Goal: Transaction & Acquisition: Purchase product/service

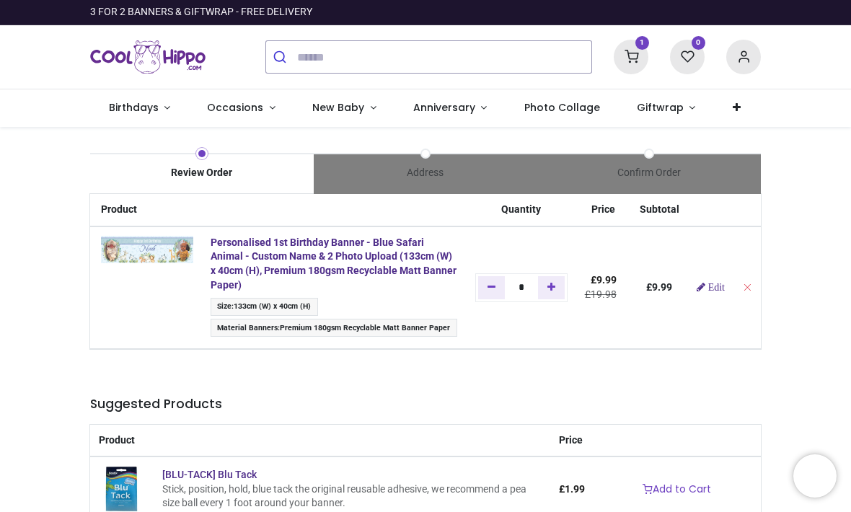
click at [153, 259] on img at bounding box center [147, 249] width 92 height 27
click at [624, 369] on div "Product Quantity Price Subtotal Personalised 1st Birthday Banner - Blue Safari …" at bounding box center [425, 506] width 692 height 624
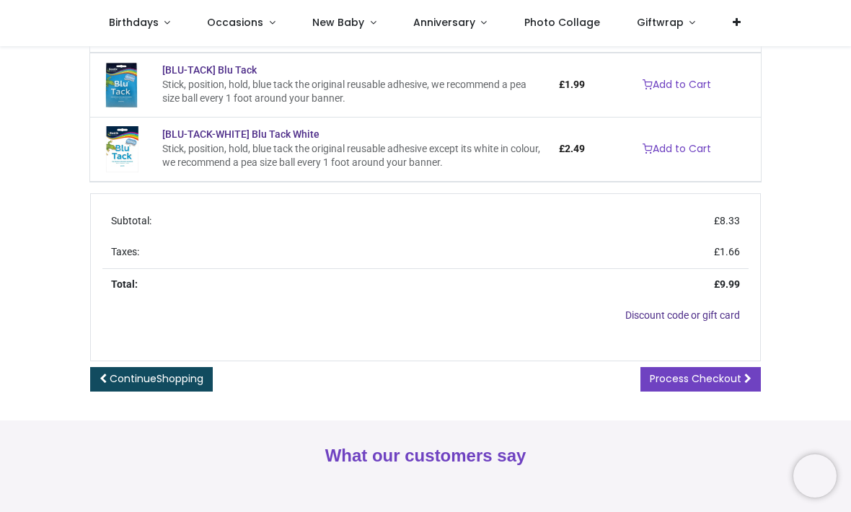
scroll to position [436, 0]
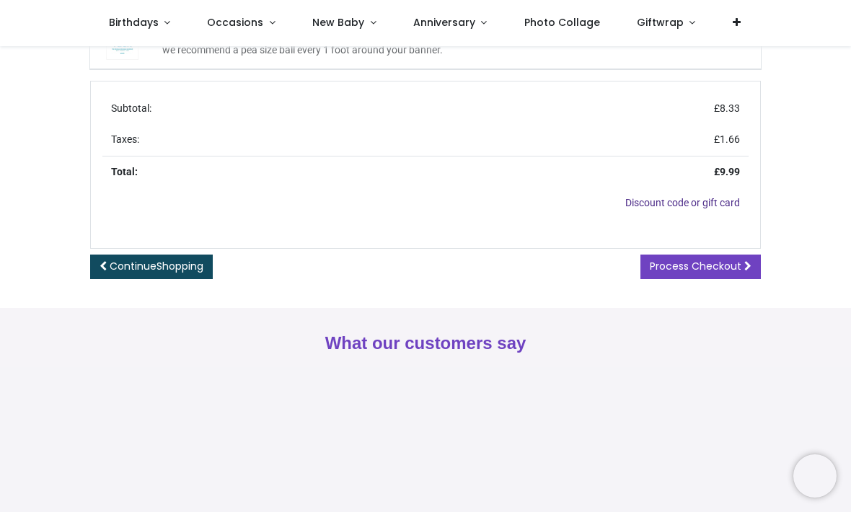
click at [698, 259] on span "Process Checkout" at bounding box center [695, 266] width 92 height 14
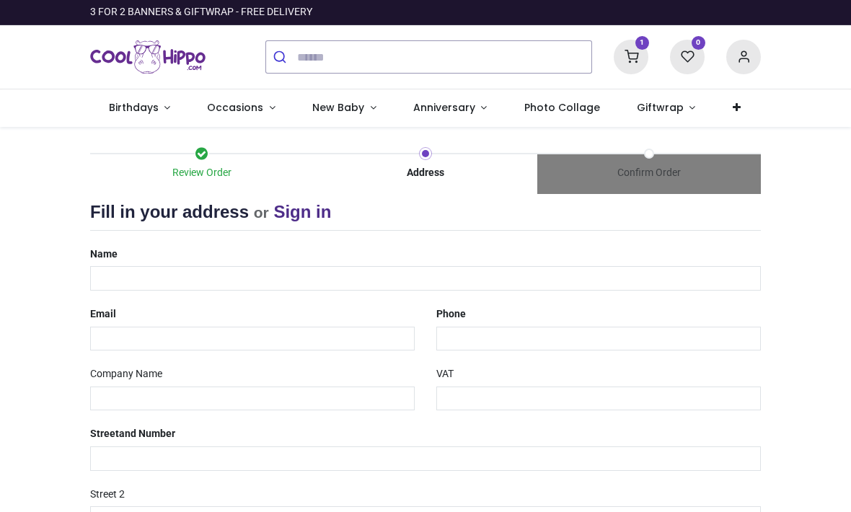
select select "***"
click at [133, 270] on input "text" at bounding box center [425, 278] width 670 height 25
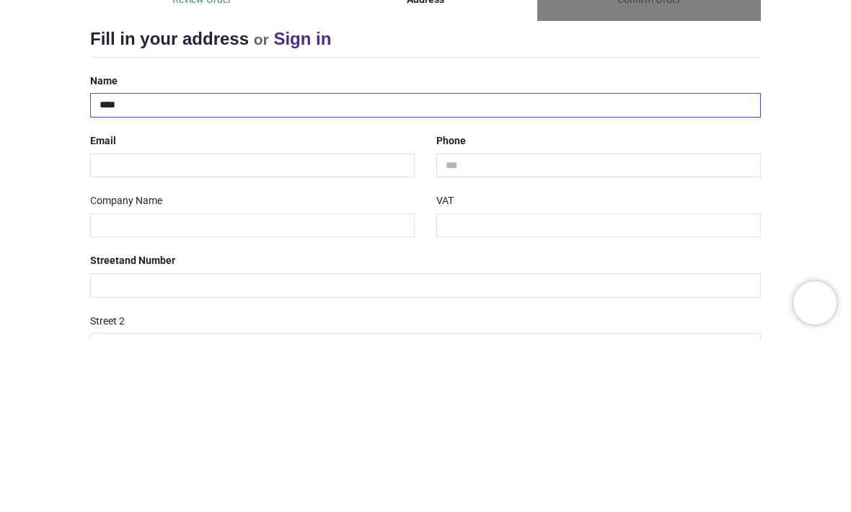
type input "****"
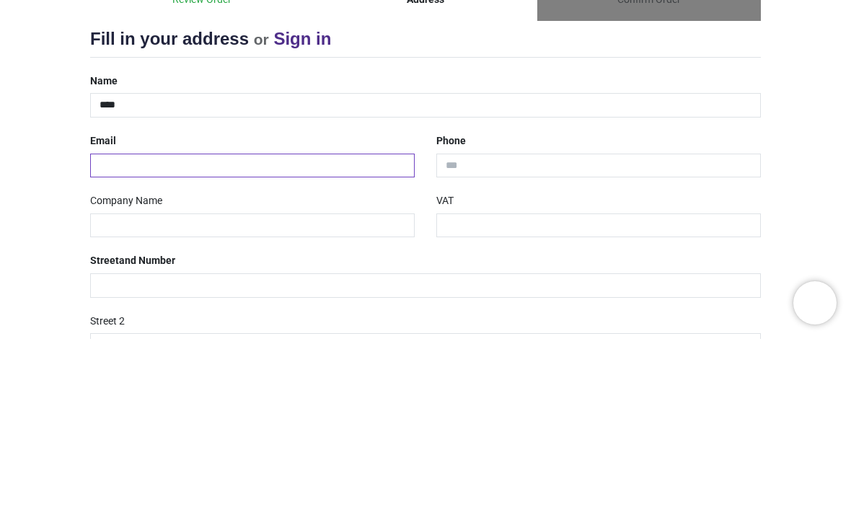
click at [108, 327] on input "email" at bounding box center [252, 339] width 324 height 25
type input "*"
type input "**********"
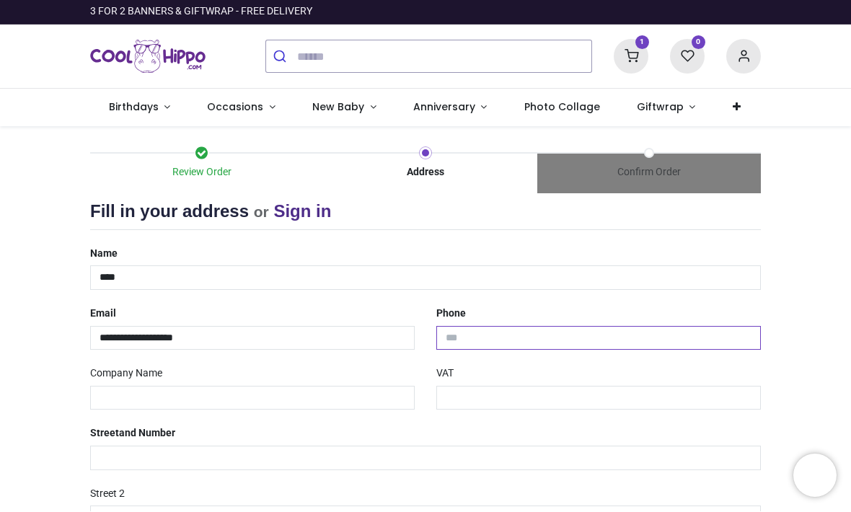
click at [600, 340] on input "tel" at bounding box center [598, 339] width 324 height 25
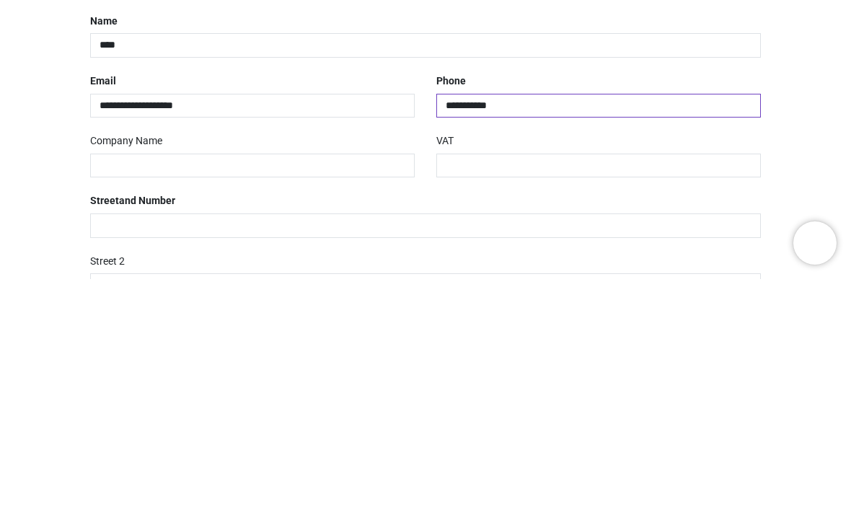
type input "**********"
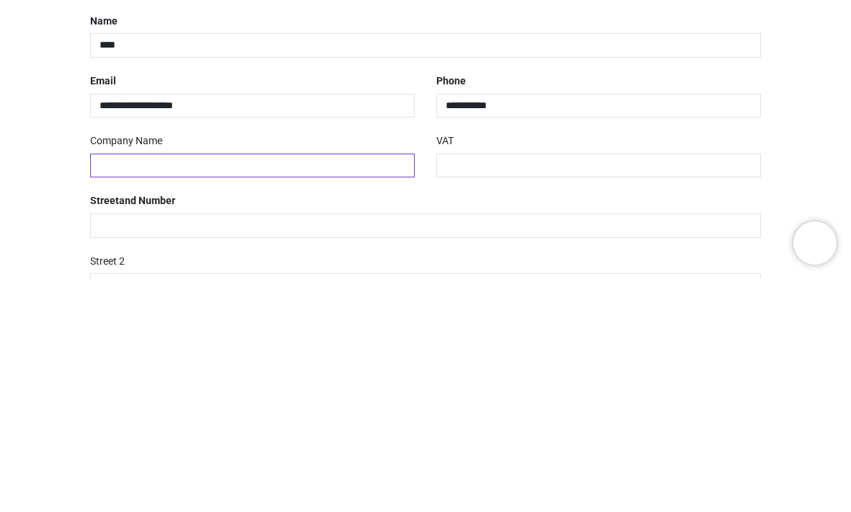
click at [106, 386] on input "text" at bounding box center [252, 398] width 324 height 25
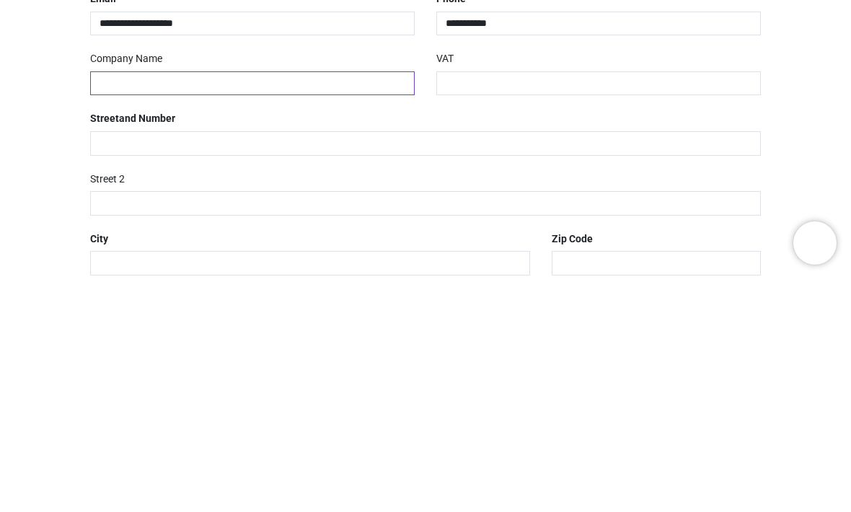
scroll to position [86, 0]
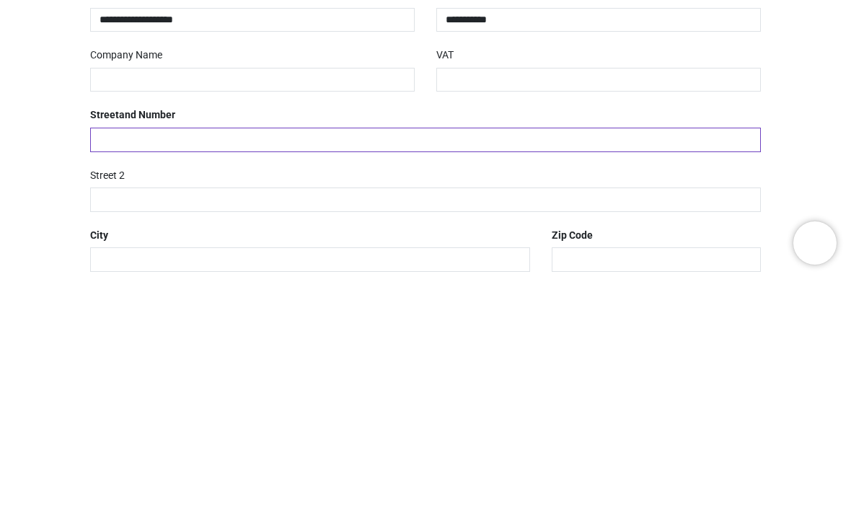
click at [558, 360] on input "text" at bounding box center [425, 372] width 670 height 25
type input "**********"
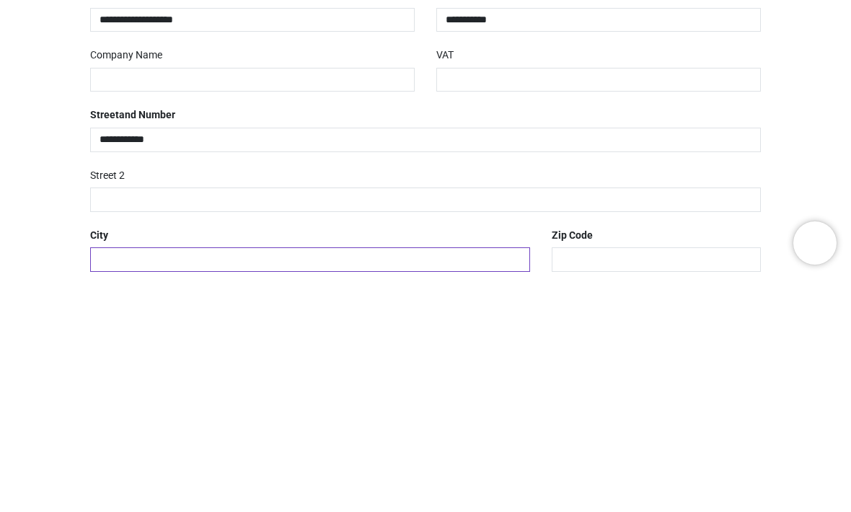
type input "*******"
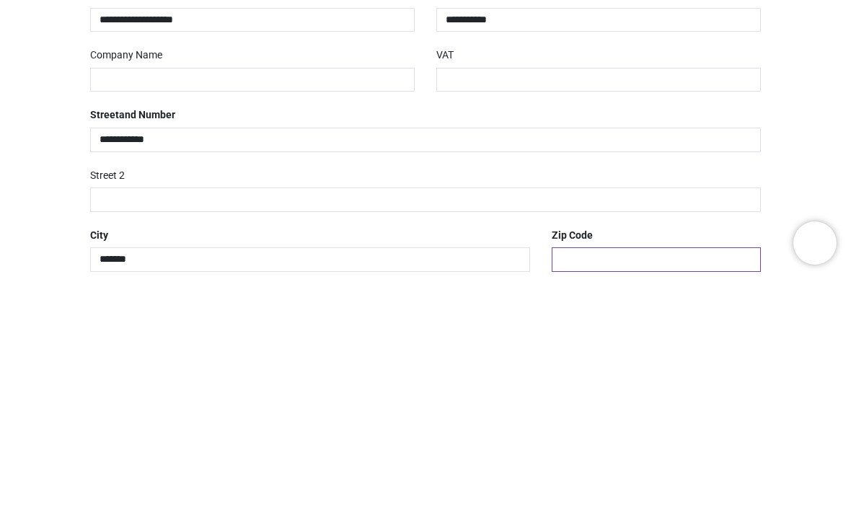
type input "*******"
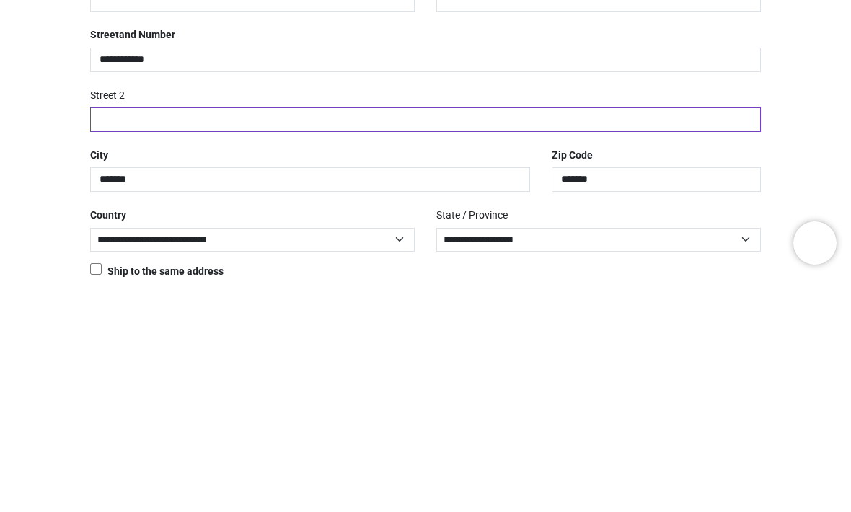
scroll to position [165, 0]
type input "**********"
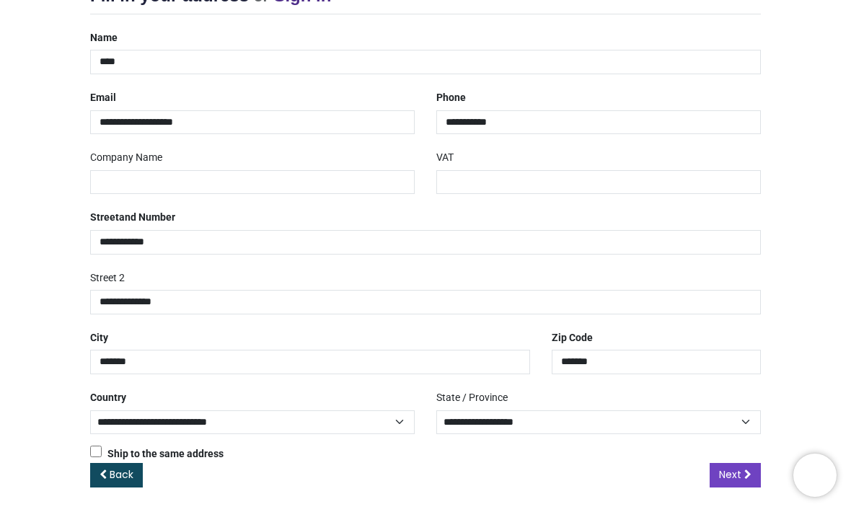
scroll to position [216, 0]
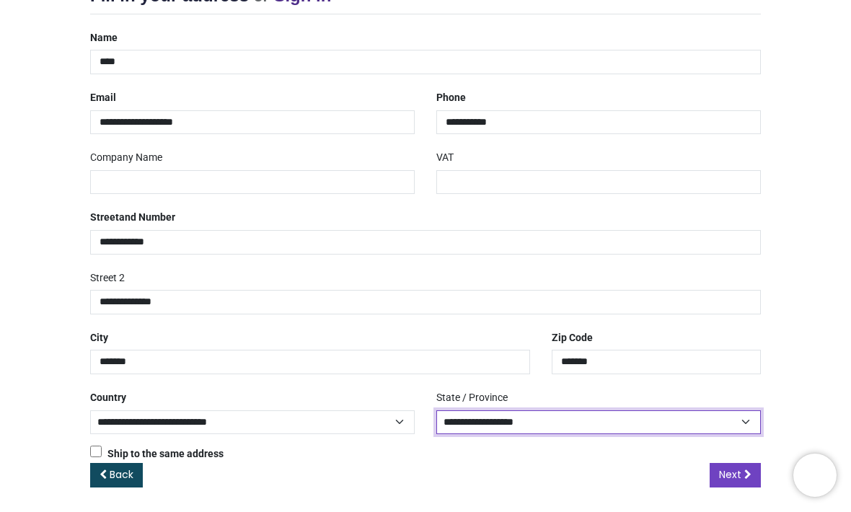
click at [662, 414] on select "**********" at bounding box center [598, 423] width 324 height 25
select select "***"
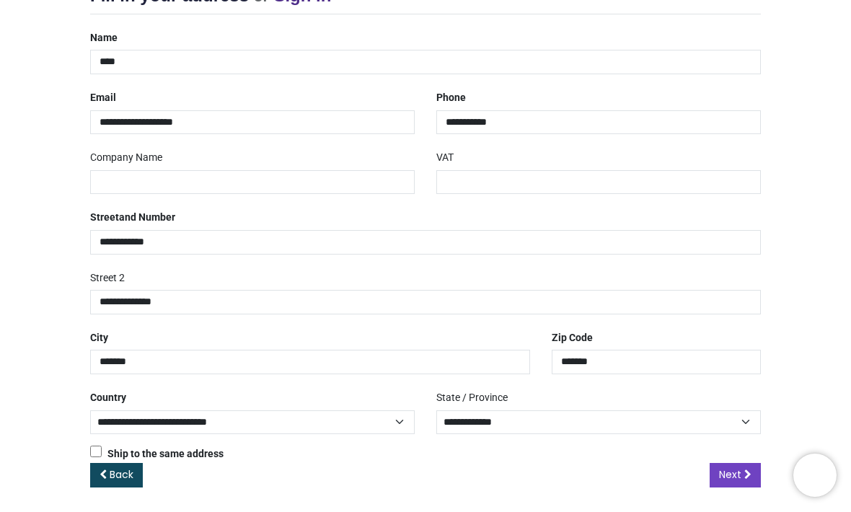
click at [739, 468] on span "Next" at bounding box center [730, 475] width 22 height 14
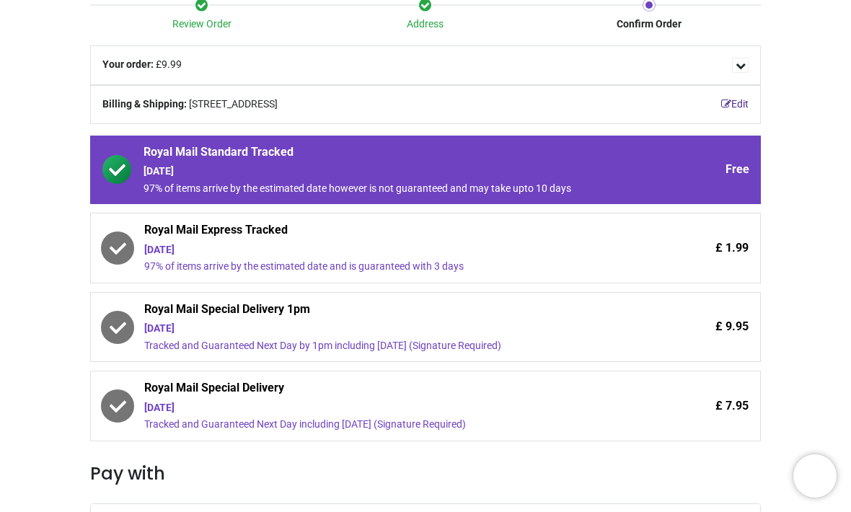
scroll to position [150, 0]
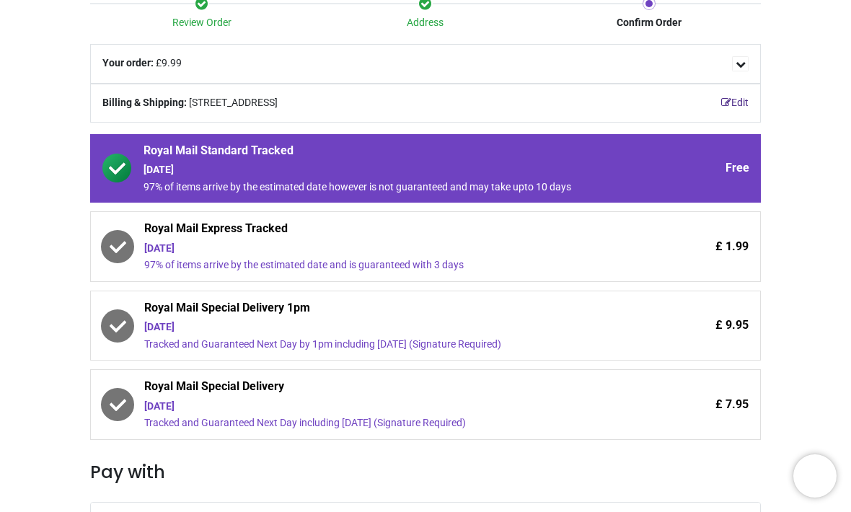
click at [128, 234] on icon at bounding box center [117, 246] width 29 height 29
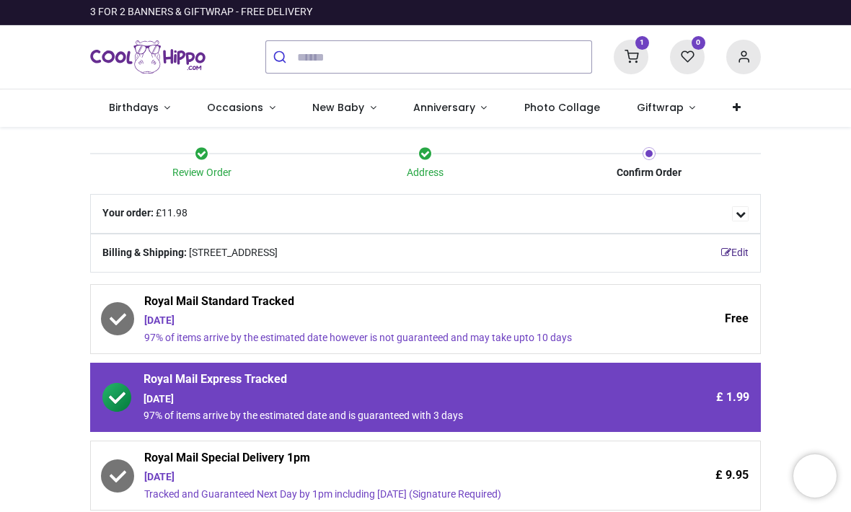
scroll to position [0, 0]
click at [156, 112] on span "Birthdays" at bounding box center [135, 107] width 53 height 14
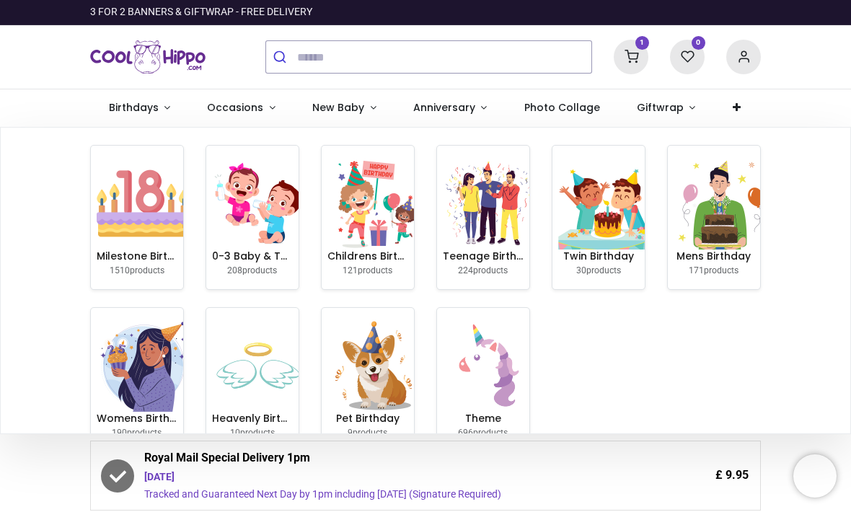
click at [227, 272] on span "208" at bounding box center [234, 270] width 15 height 10
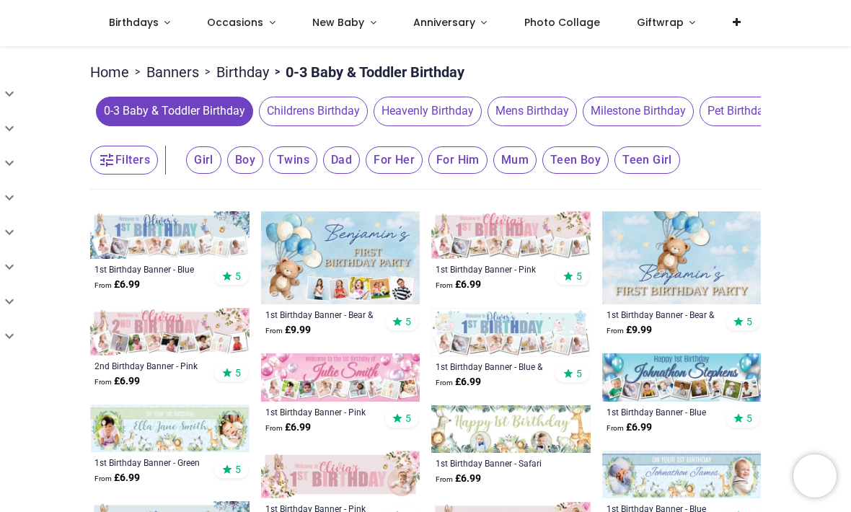
scroll to position [107, 0]
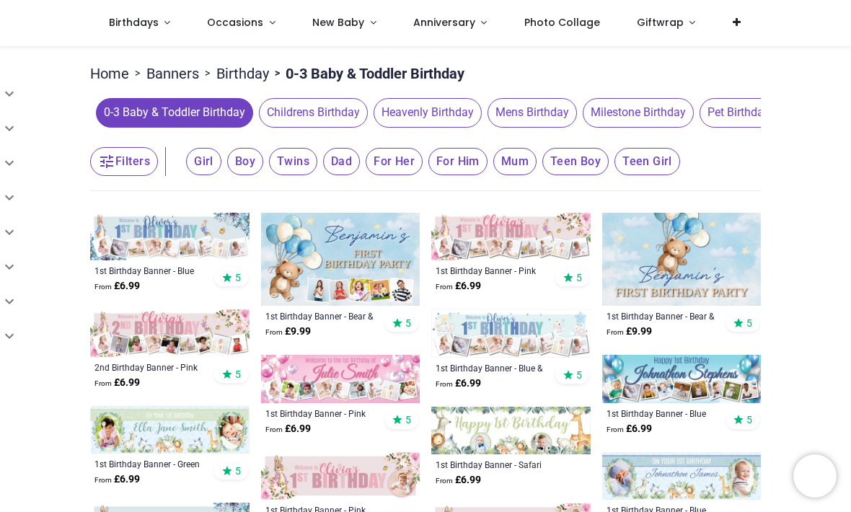
click at [110, 170] on icon "button" at bounding box center [106, 161] width 17 height 17
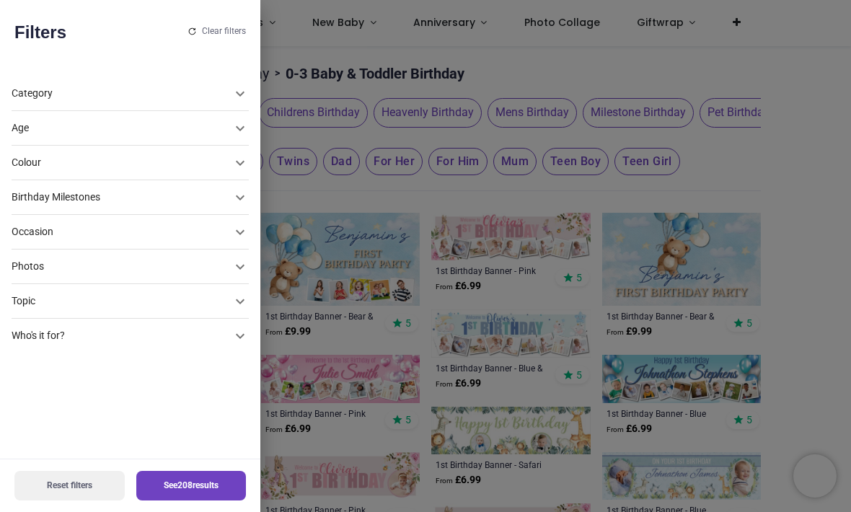
click at [25, 92] on div "Category" at bounding box center [122, 93] width 220 height 14
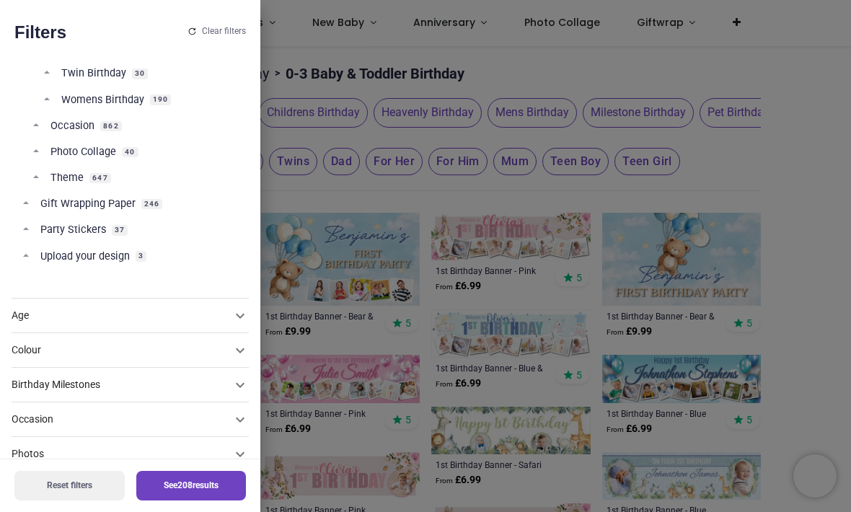
scroll to position [295, 0]
click at [45, 203] on span "Gift Wrapping Paper" at bounding box center [87, 205] width 95 height 14
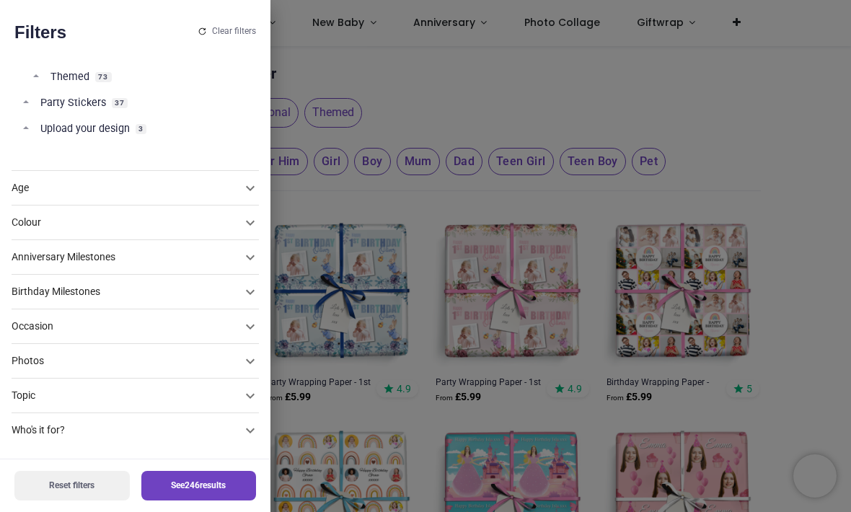
scroll to position [141, 0]
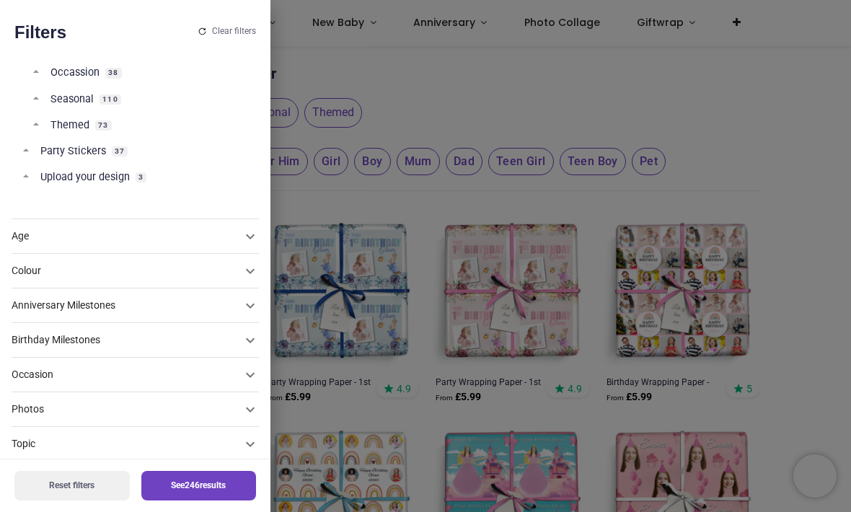
click at [50, 155] on span "Party Stickers" at bounding box center [73, 151] width 66 height 14
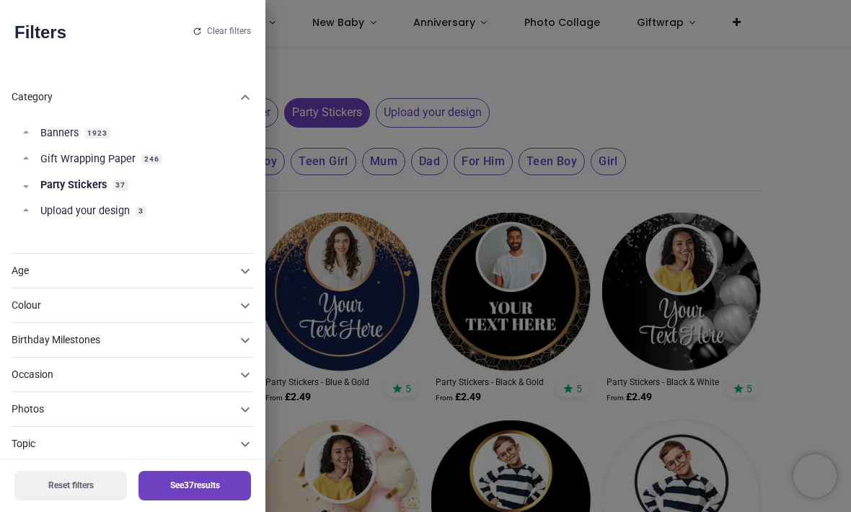
click at [677, 113] on div at bounding box center [425, 256] width 851 height 512
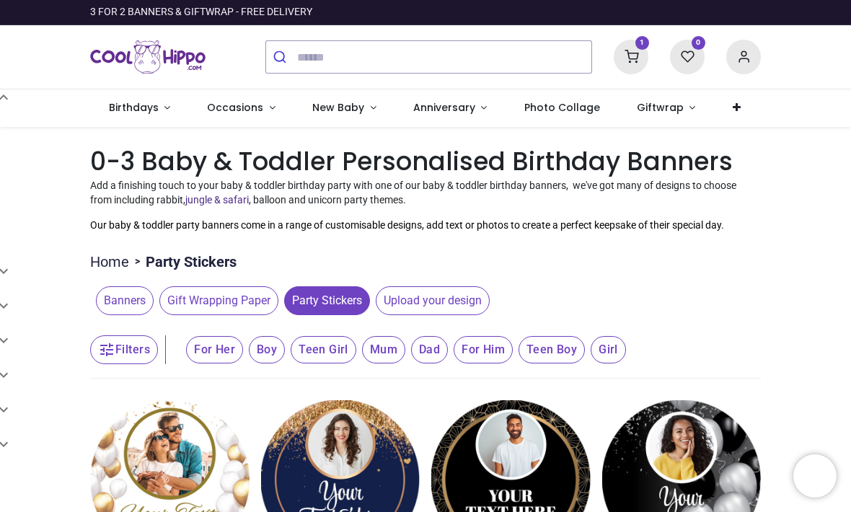
click at [628, 56] on icon at bounding box center [630, 57] width 35 height 35
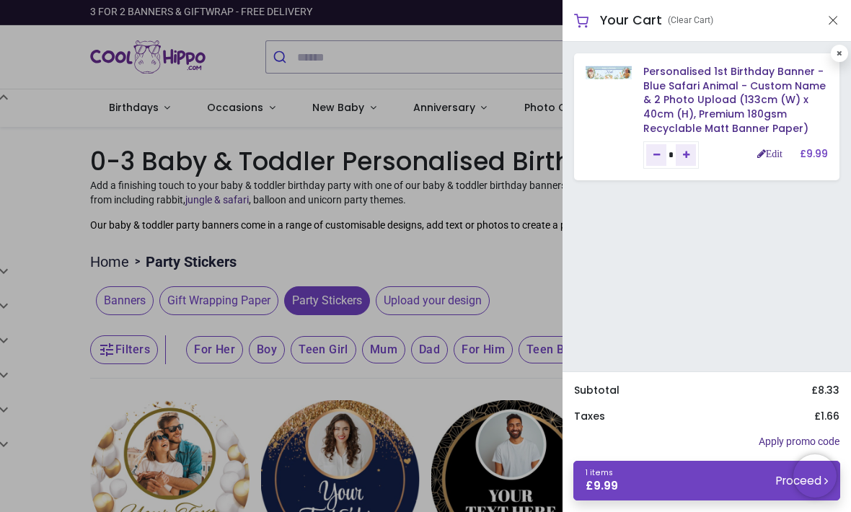
click at [745, 90] on link "Personalised 1st Birthday Banner - Blue Safari Animal - Custom Name & 2 Photo U…" at bounding box center [734, 99] width 182 height 71
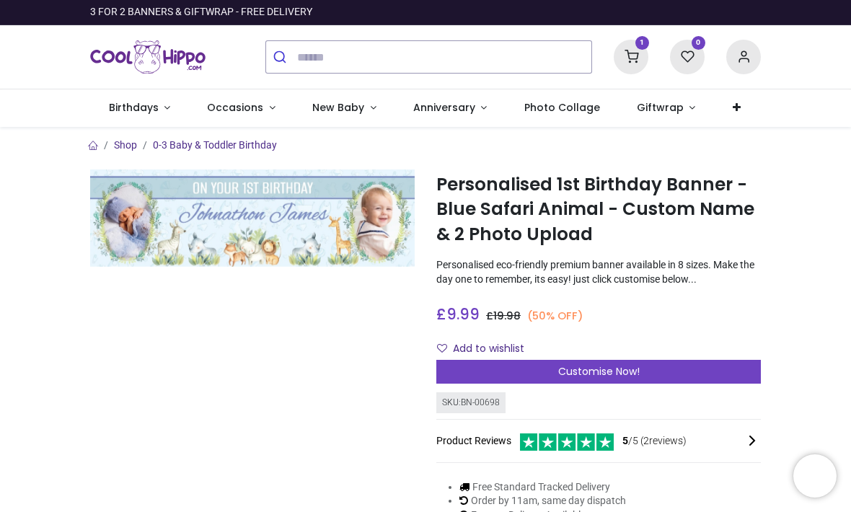
click at [636, 66] on icon at bounding box center [630, 57] width 35 height 35
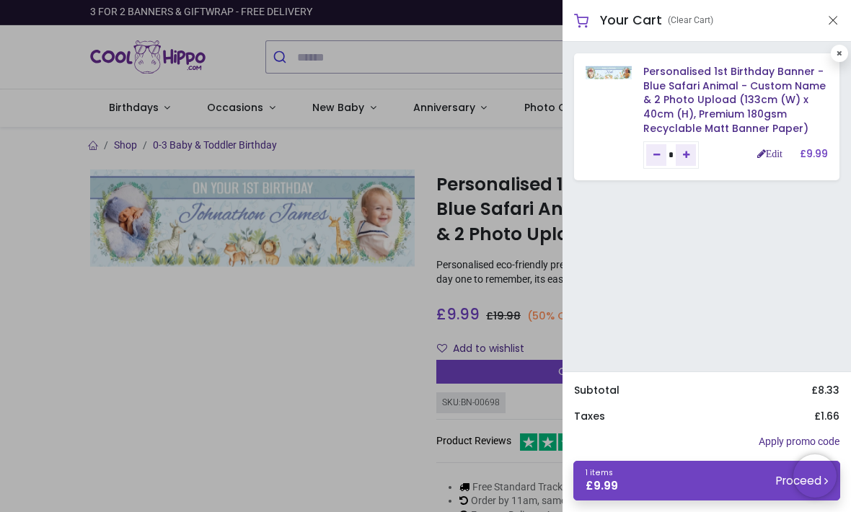
click at [717, 100] on link "Personalised 1st Birthday Banner - Blue Safari Animal - Custom Name & 2 Photo U…" at bounding box center [734, 99] width 182 height 71
click at [637, 22] on h5 "Your Cart" at bounding box center [631, 21] width 62 height 18
click at [833, 22] on button "Close" at bounding box center [832, 21] width 13 height 18
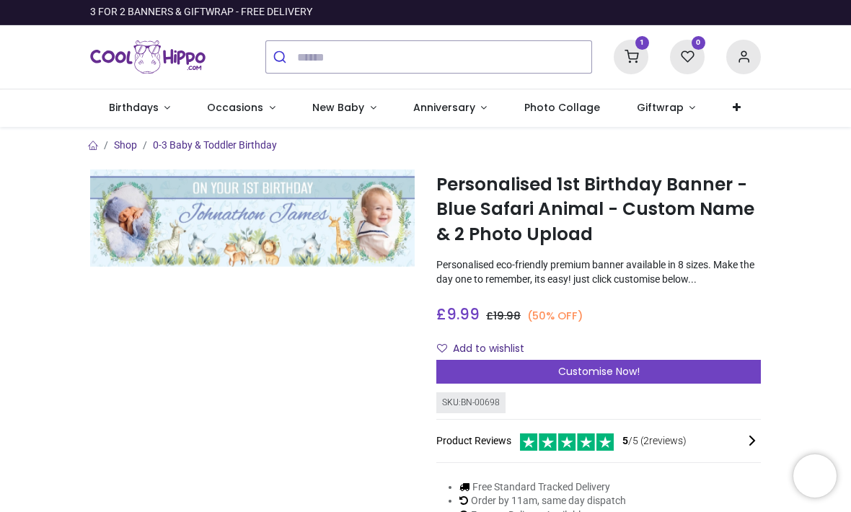
click at [626, 58] on icon at bounding box center [630, 57] width 35 height 35
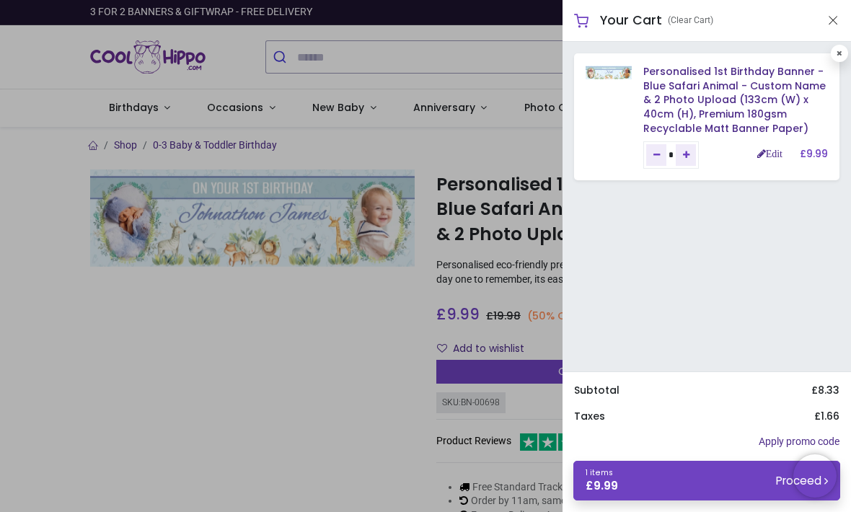
click at [693, 484] on link "1 items £ 9.99 Proceed" at bounding box center [706, 481] width 267 height 40
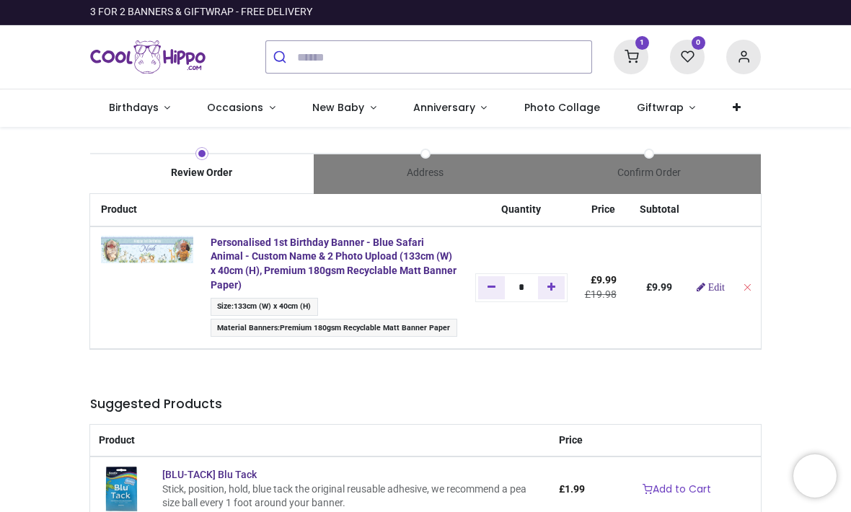
click at [163, 246] on img at bounding box center [147, 249] width 92 height 27
click at [659, 358] on div "Product Quantity Price Subtotal Personalised 1st Birthday Banner - Blue Safari …" at bounding box center [425, 506] width 692 height 624
click at [146, 241] on img at bounding box center [147, 249] width 92 height 27
click at [737, 354] on div "Product Quantity Price Subtotal Personalised 1st Birthday Banner - Blue Safari …" at bounding box center [425, 506] width 692 height 624
click at [141, 241] on img at bounding box center [147, 249] width 92 height 27
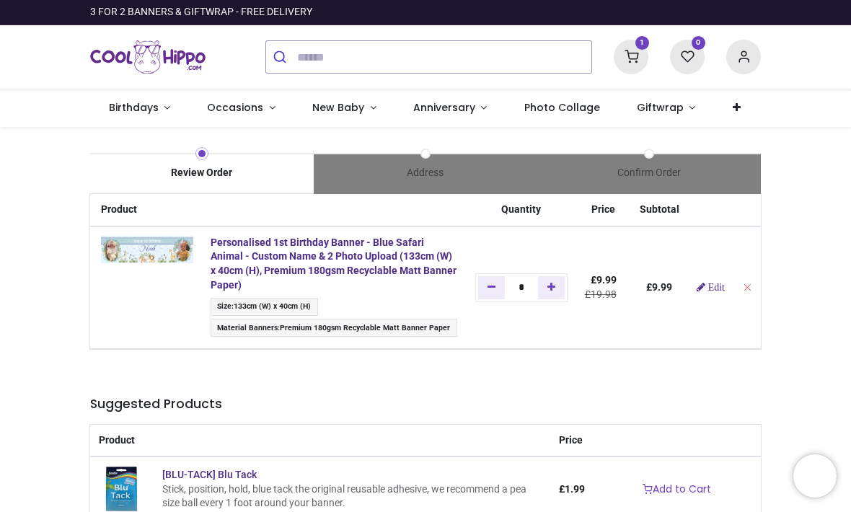
click at [41, 265] on div "Review Order Address Confirm Order Price" at bounding box center [425, 476] width 851 height 698
click at [455, 319] on span "Material Banners : Premium 180gsm Recyclable Matt Banner Paper" at bounding box center [333, 328] width 247 height 18
click at [431, 319] on span "Material Banners : Premium 180gsm Recyclable Matt Banner Paper" at bounding box center [333, 328] width 247 height 18
click at [724, 282] on link "Edit" at bounding box center [710, 287] width 28 height 10
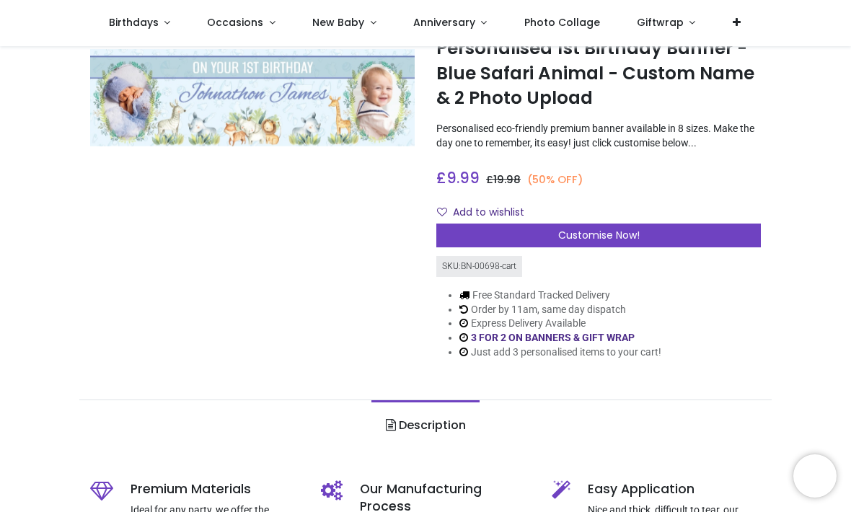
scroll to position [47, 0]
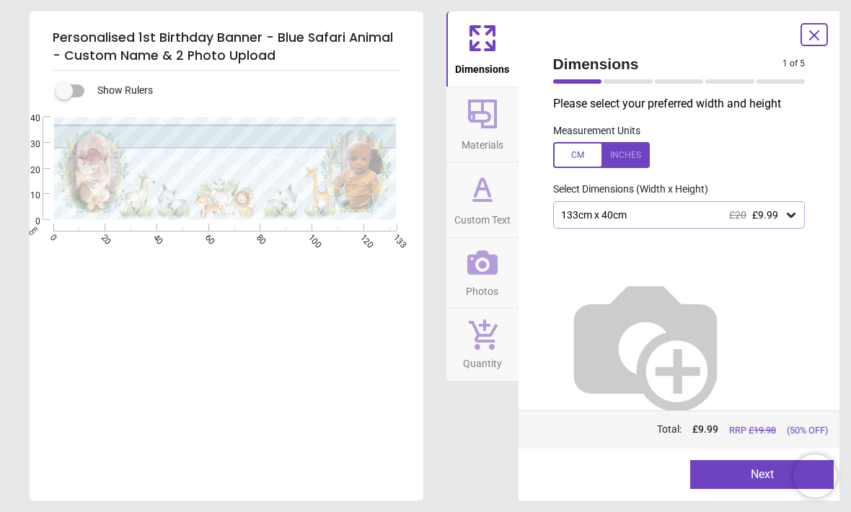
click at [492, 131] on span "Materials" at bounding box center [482, 142] width 42 height 22
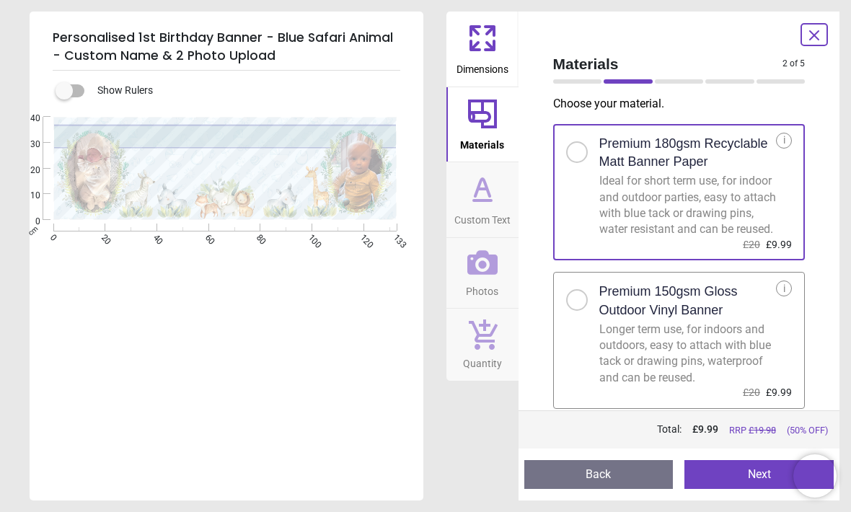
click at [585, 303] on div at bounding box center [582, 295] width 33 height 30
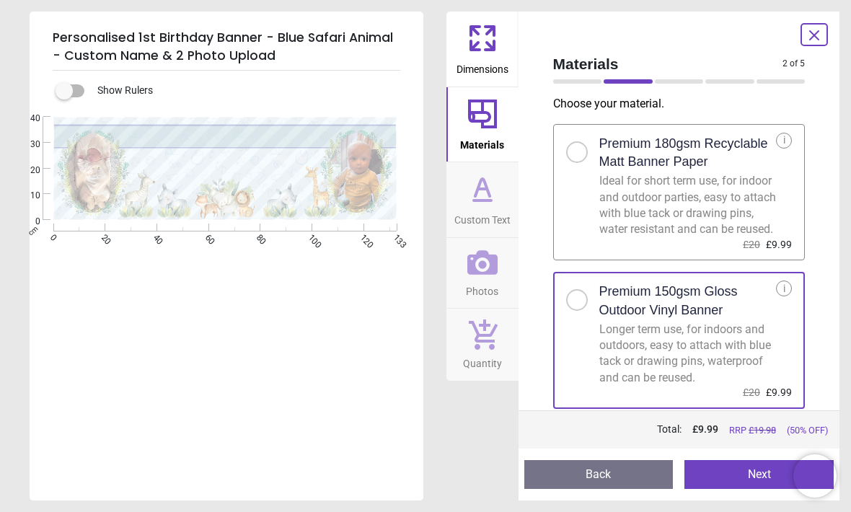
click at [732, 475] on button "Next" at bounding box center [758, 474] width 149 height 29
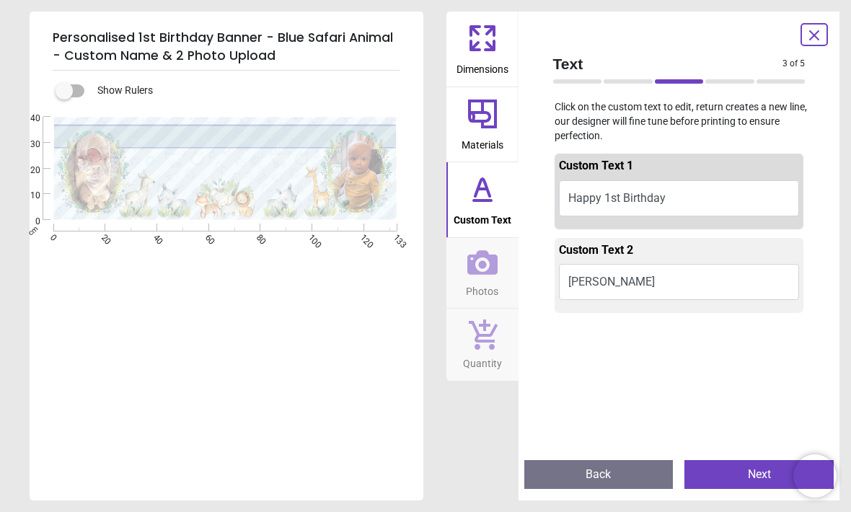
click at [495, 268] on icon at bounding box center [482, 262] width 30 height 25
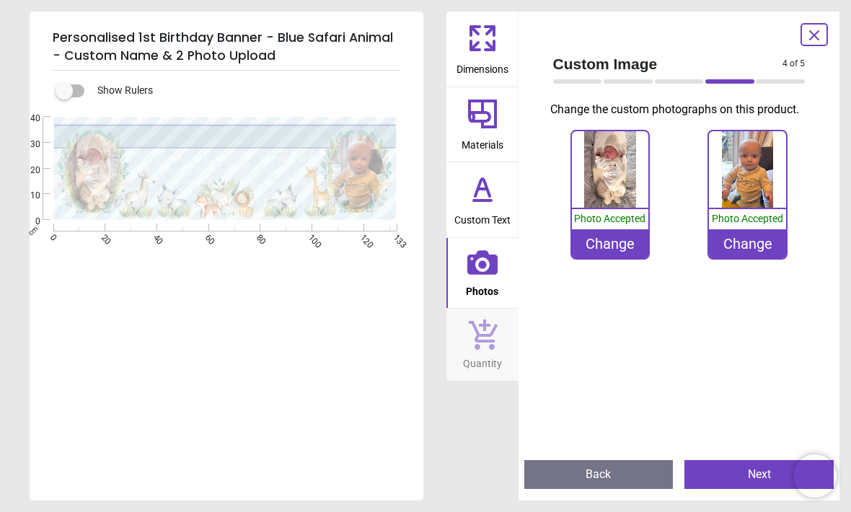
click at [494, 48] on icon at bounding box center [489, 45] width 9 height 9
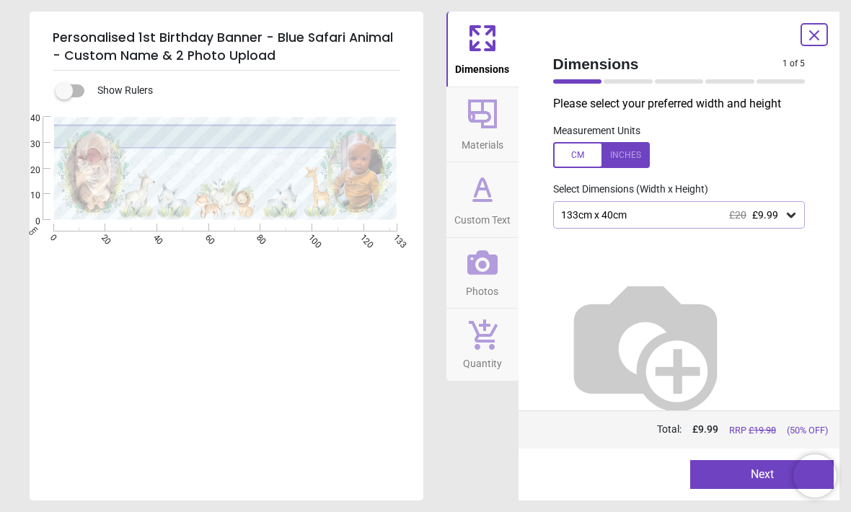
click at [783, 216] on div "133cm x 40cm £20 £9.99" at bounding box center [671, 215] width 225 height 12
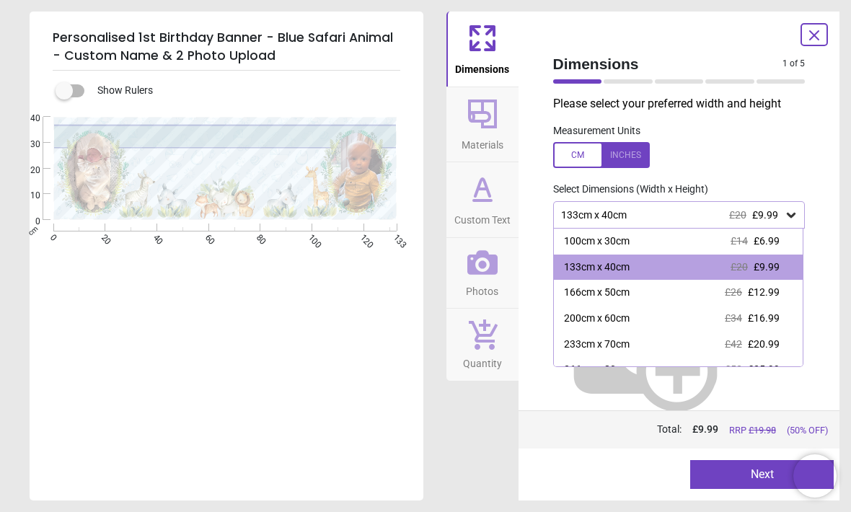
click at [803, 201] on div "133cm x 40cm £20 £9.99" at bounding box center [679, 214] width 252 height 27
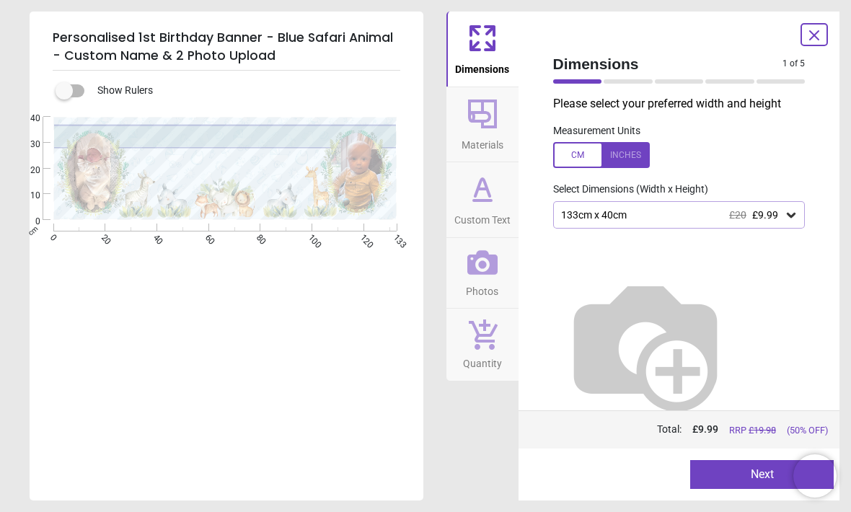
click at [740, 471] on button "Next" at bounding box center [761, 474] width 143 height 29
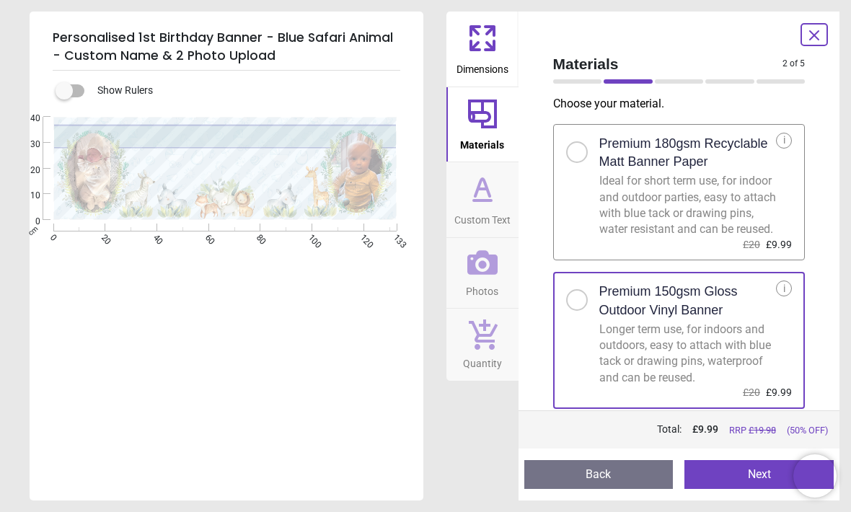
click at [740, 471] on button "Next" at bounding box center [758, 474] width 149 height 29
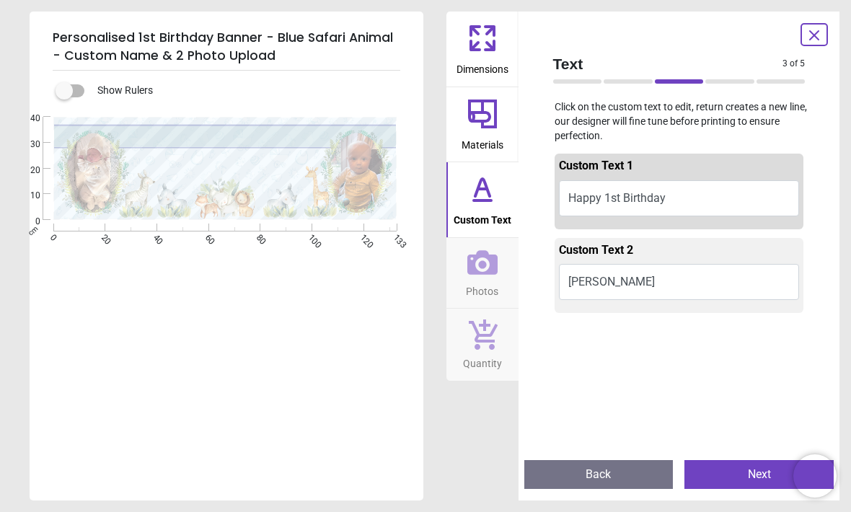
click at [748, 473] on button "Next" at bounding box center [758, 474] width 149 height 29
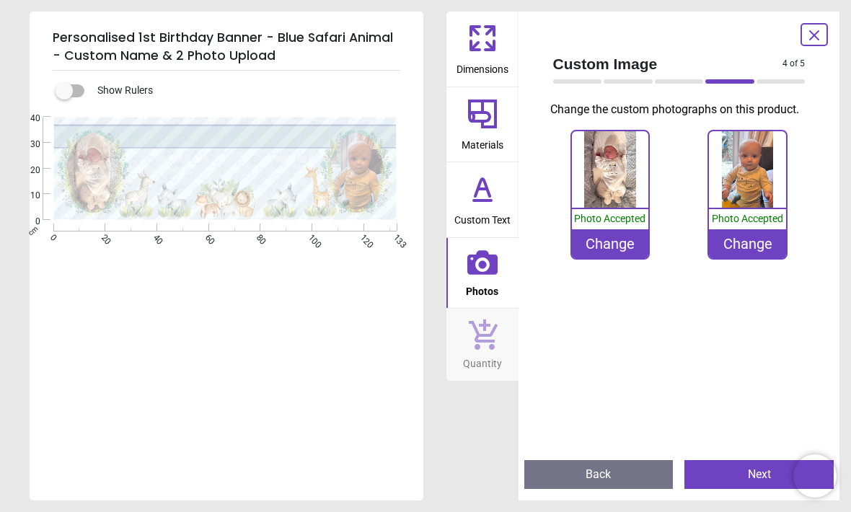
click at [747, 474] on button "Next" at bounding box center [758, 474] width 149 height 29
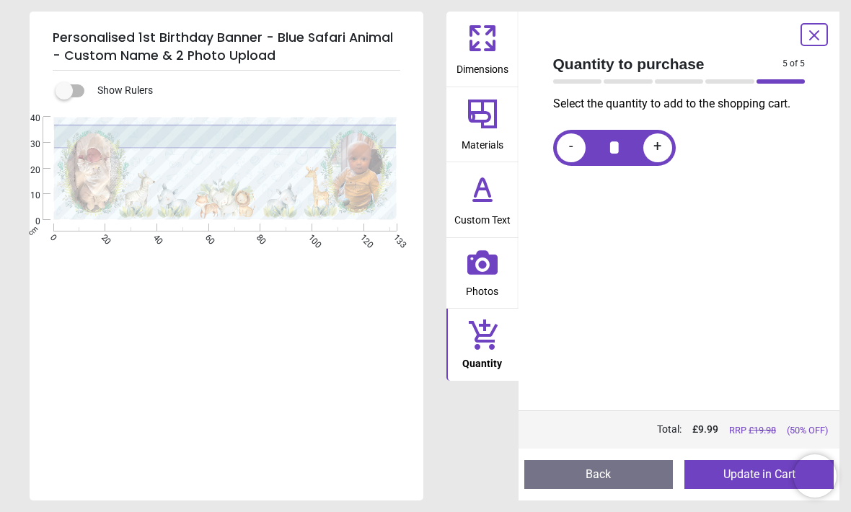
click at [756, 471] on button "Update in Cart" at bounding box center [758, 474] width 149 height 29
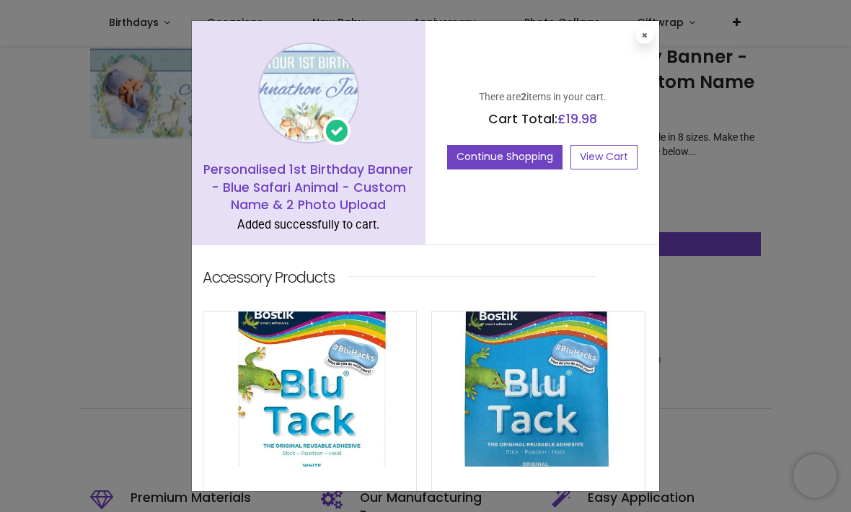
click at [615, 161] on link "View Cart" at bounding box center [603, 157] width 67 height 25
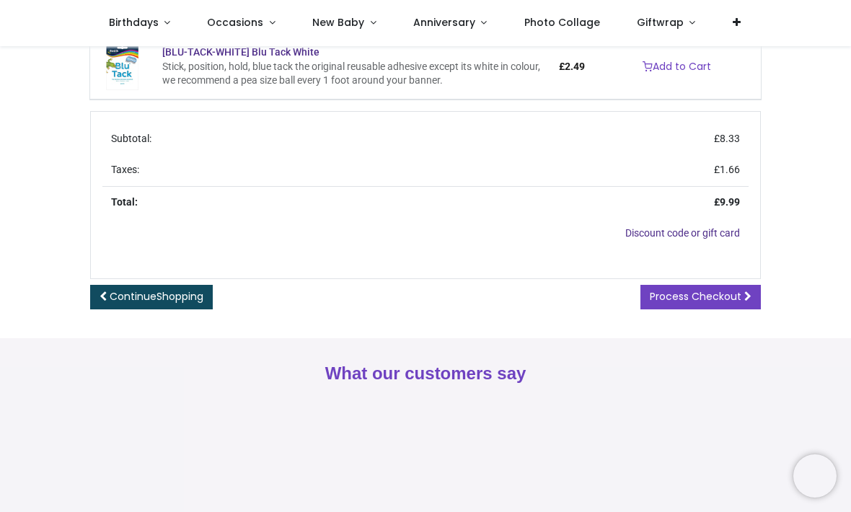
scroll to position [424, 0]
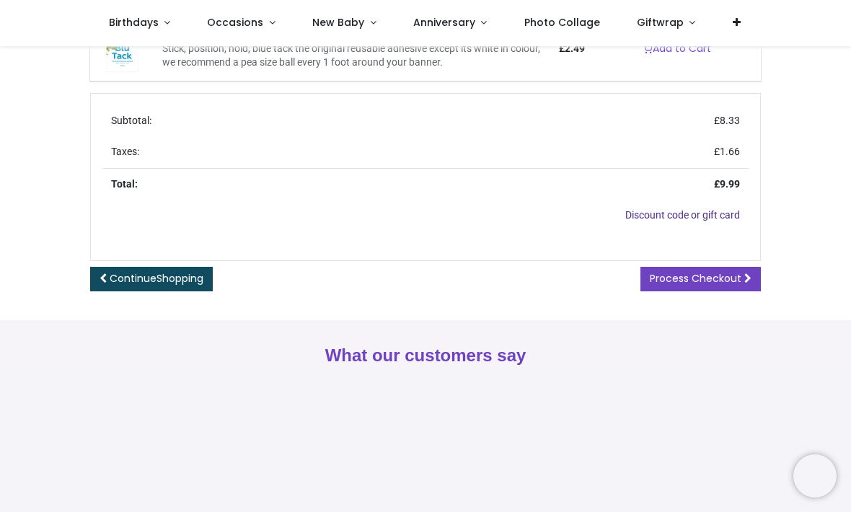
click at [686, 285] on span "Process Checkout" at bounding box center [695, 278] width 92 height 14
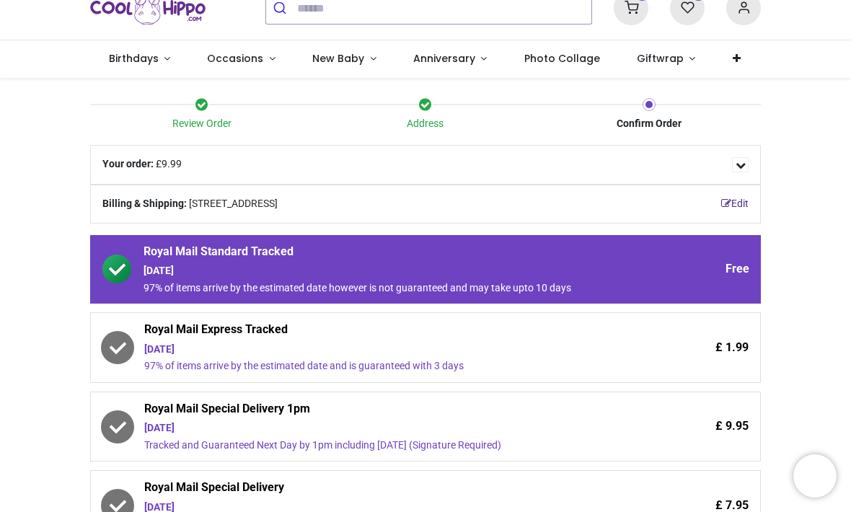
scroll to position [86, 0]
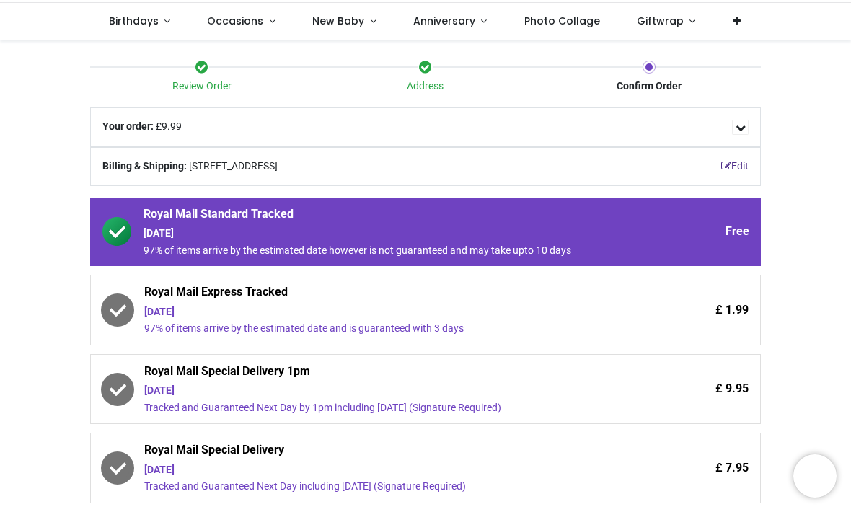
click at [121, 299] on icon at bounding box center [117, 310] width 29 height 29
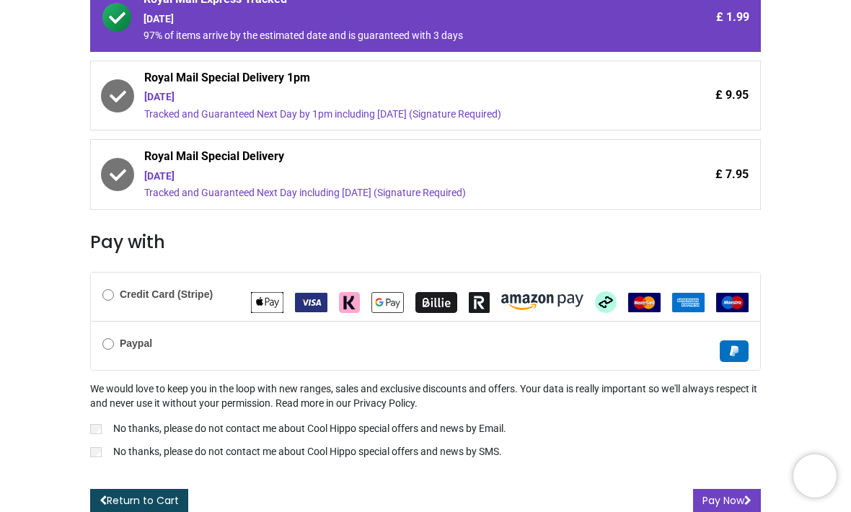
scroll to position [378, 0]
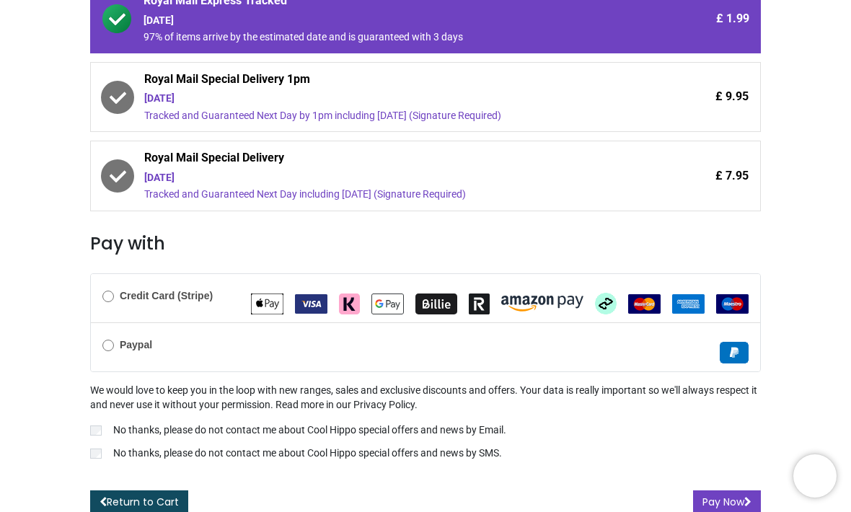
click at [92, 432] on label "No thanks, please do not contact me about Cool Hippo special offers and news by…" at bounding box center [425, 431] width 670 height 17
click at [723, 490] on button "Pay Now" at bounding box center [727, 502] width 68 height 25
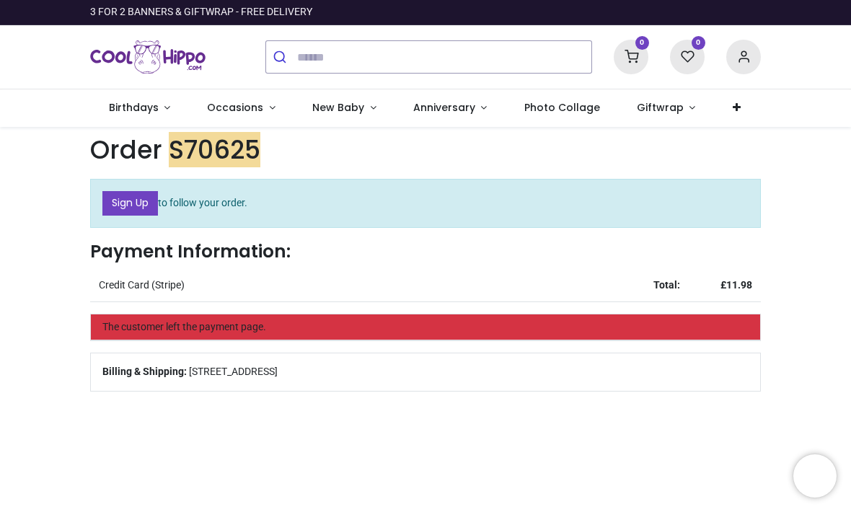
click at [129, 205] on link "Sign Up" at bounding box center [130, 203] width 56 height 25
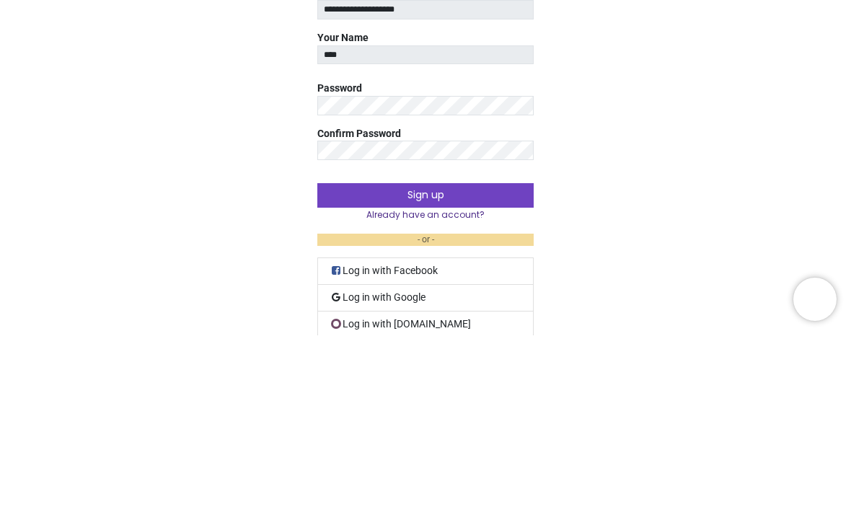
click at [506, 360] on button "Sign up" at bounding box center [425, 372] width 216 height 25
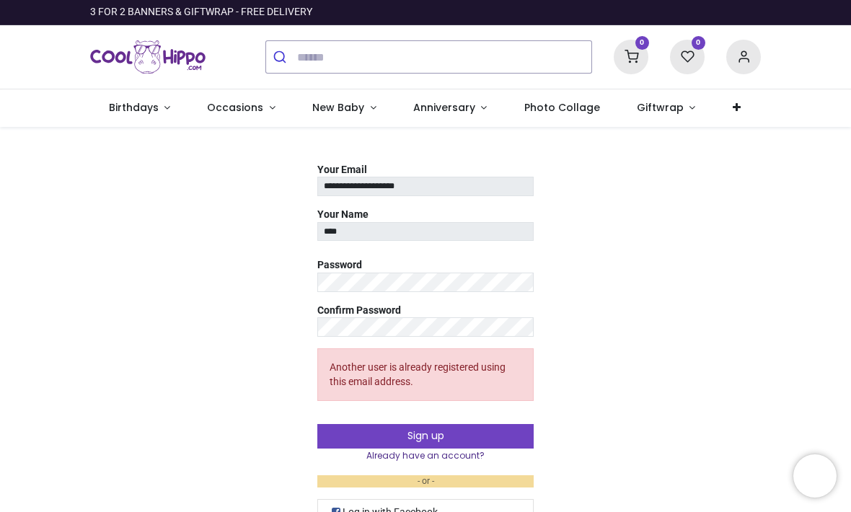
click at [635, 58] on icon at bounding box center [630, 57] width 35 height 35
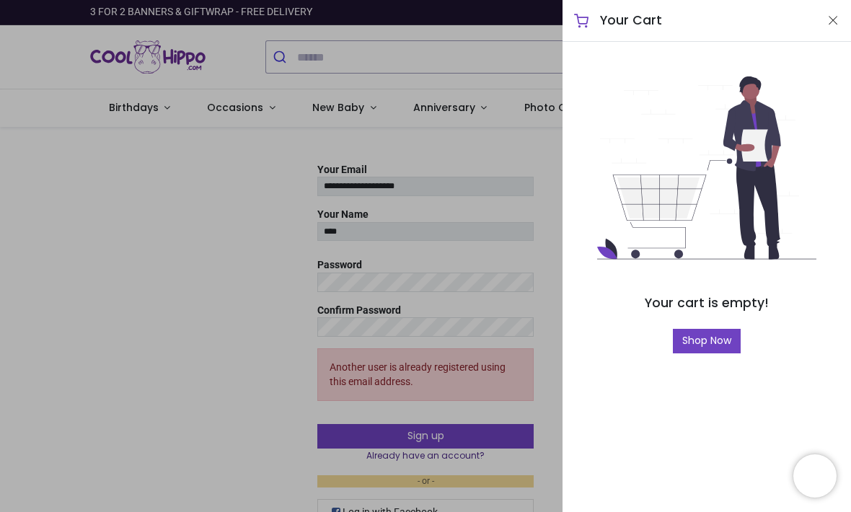
click at [830, 32] on div "Your Cart" at bounding box center [706, 21] width 288 height 42
click at [836, 18] on button "Close" at bounding box center [832, 21] width 13 height 18
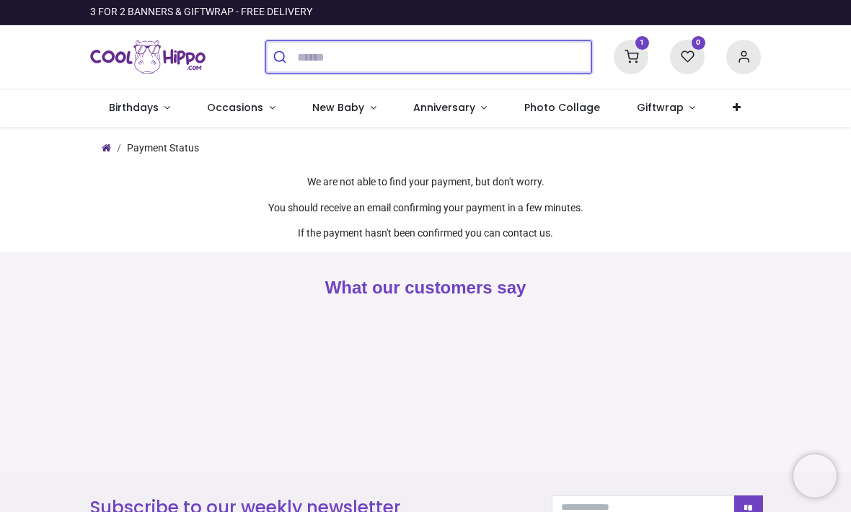
click at [523, 44] on input "search" at bounding box center [444, 57] width 294 height 32
click at [586, 163] on div "Payment Status" at bounding box center [425, 151] width 692 height 49
click at [514, 52] on input "search" at bounding box center [444, 57] width 294 height 32
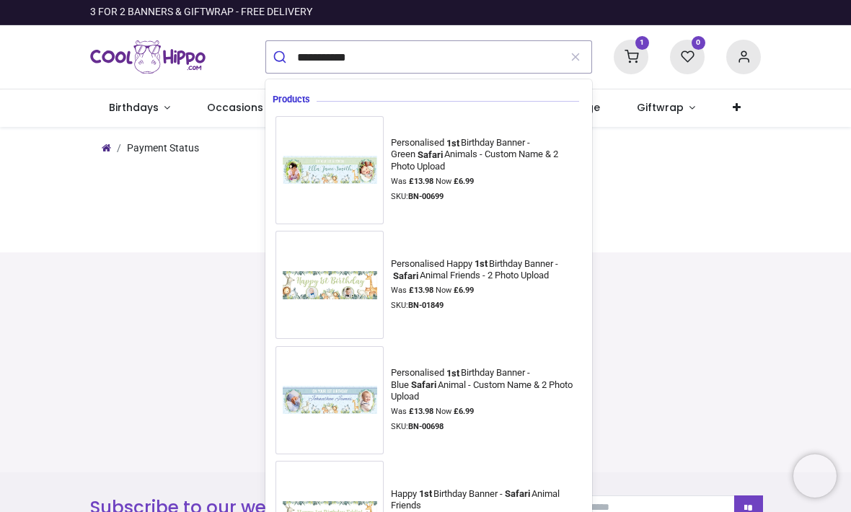
type input "**********"
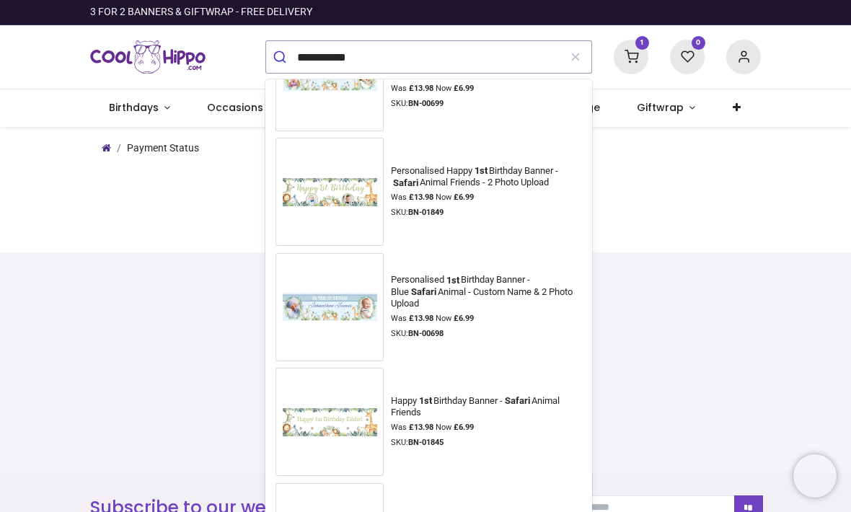
scroll to position [92, 0]
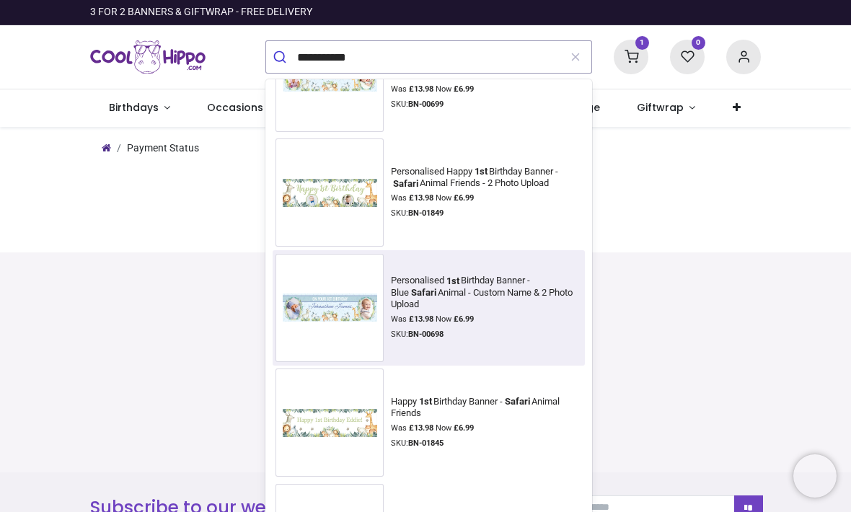
click at [514, 286] on div "Personalised 1st Birthday Banner - Blue Safari Animal - Custom Name & 2 Photo U…" at bounding box center [484, 292] width 186 height 35
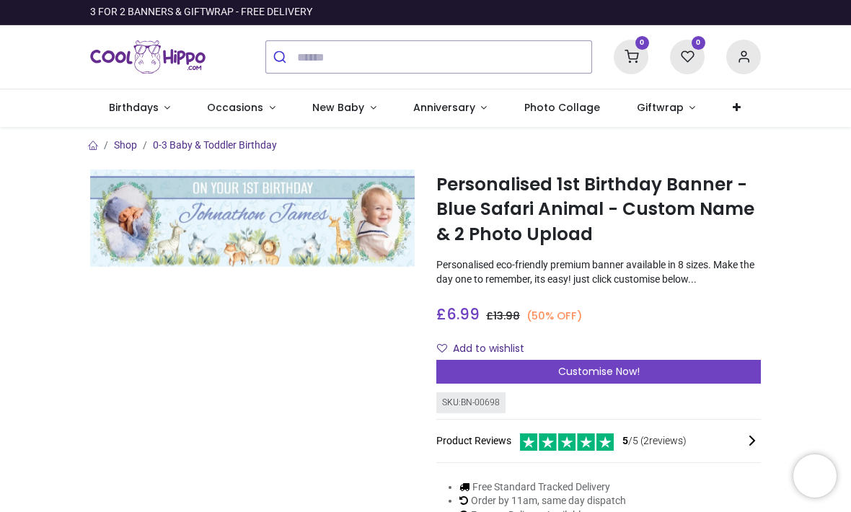
click at [675, 383] on div "Customise Now!" at bounding box center [598, 372] width 324 height 25
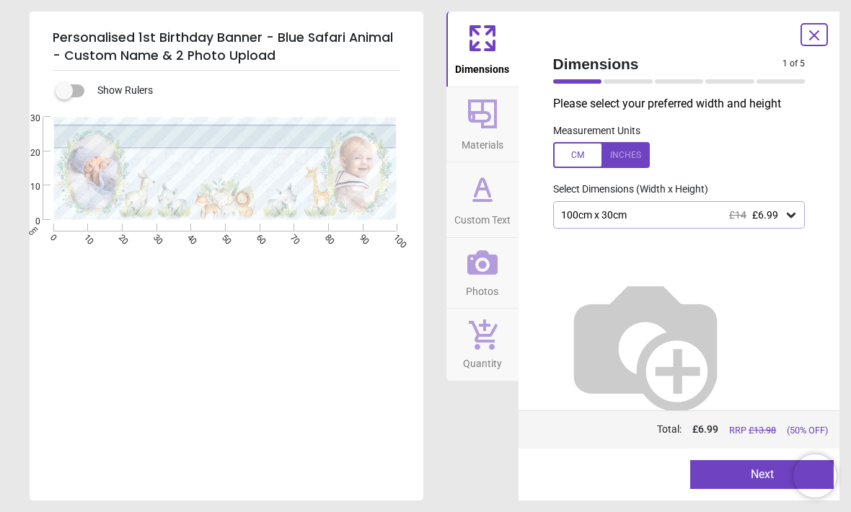
click at [799, 217] on div "100cm x 30cm £14 £6.99" at bounding box center [679, 214] width 252 height 27
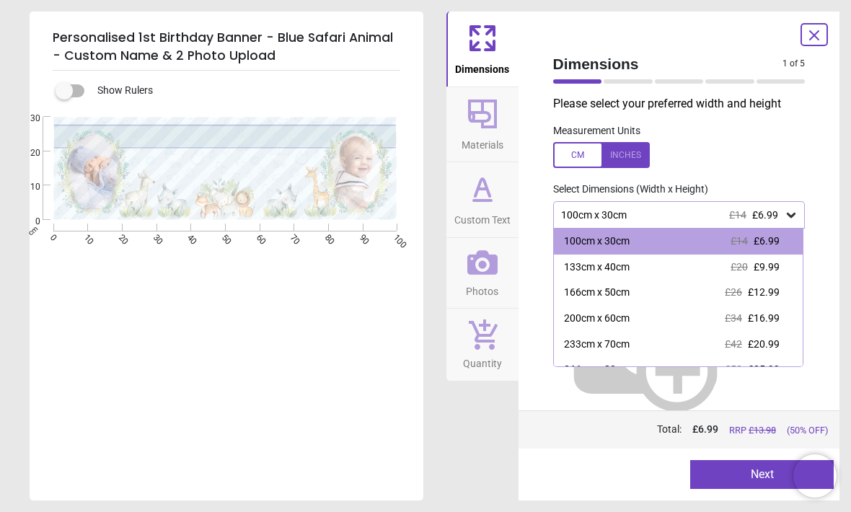
click at [771, 274] on div "133cm x 40cm £20 £9.99" at bounding box center [678, 267] width 249 height 26
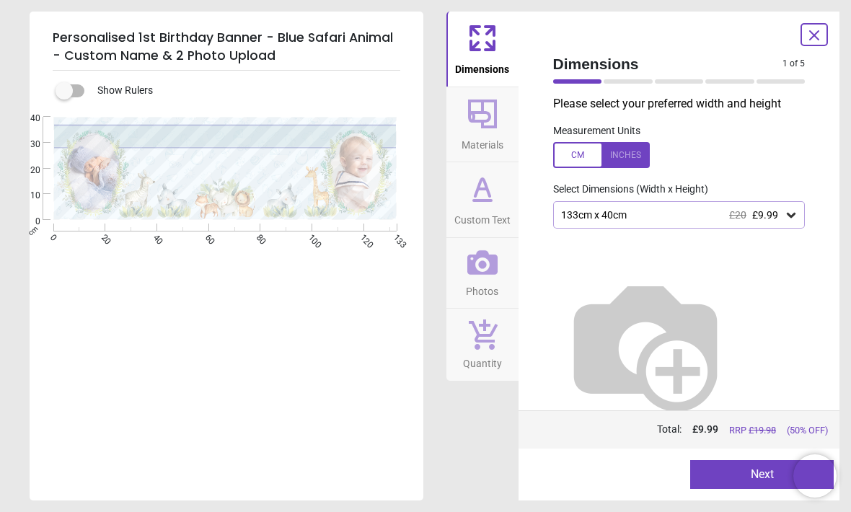
click at [480, 138] on span "Materials" at bounding box center [482, 142] width 42 height 22
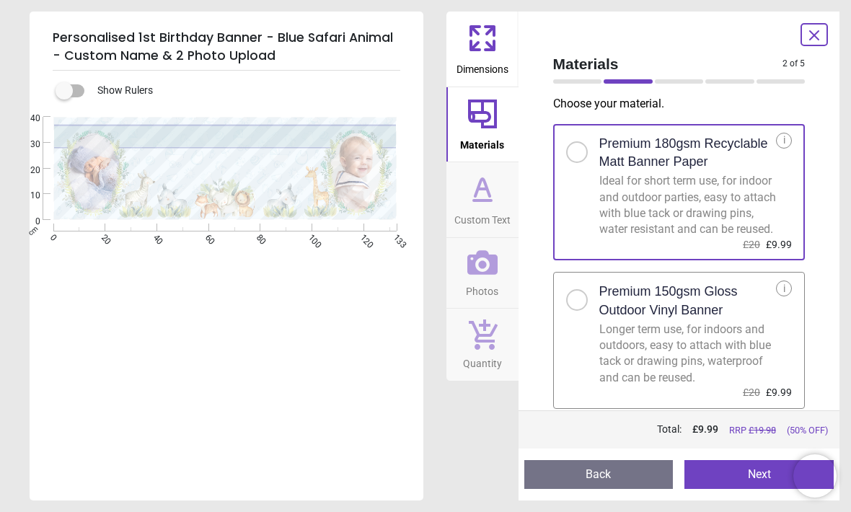
click at [504, 43] on button "Dimensions" at bounding box center [482, 49] width 72 height 75
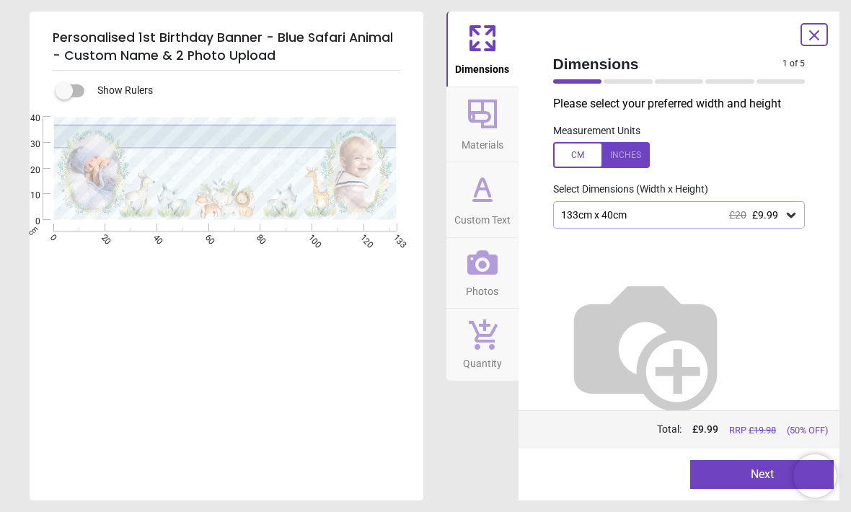
click at [624, 156] on div at bounding box center [601, 155] width 97 height 26
click at [784, 219] on icon at bounding box center [791, 215] width 14 height 14
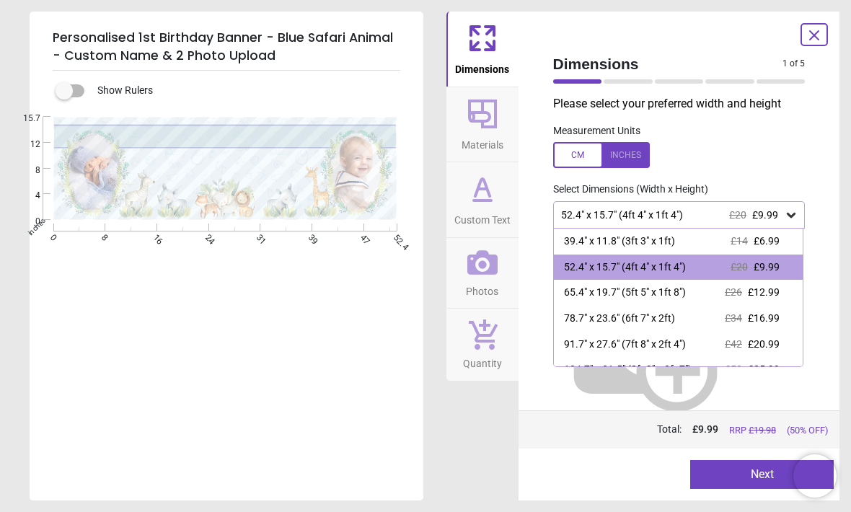
click at [494, 123] on icon at bounding box center [482, 113] width 29 height 29
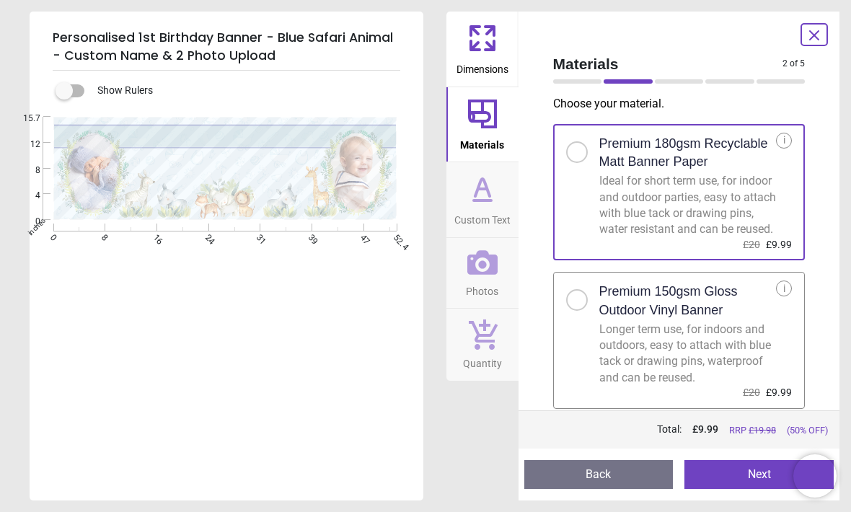
click at [584, 327] on label "Premium 150gsm Gloss Outdoor Vinyl Banner Longer term use, for indoors and outd…" at bounding box center [679, 340] width 252 height 137
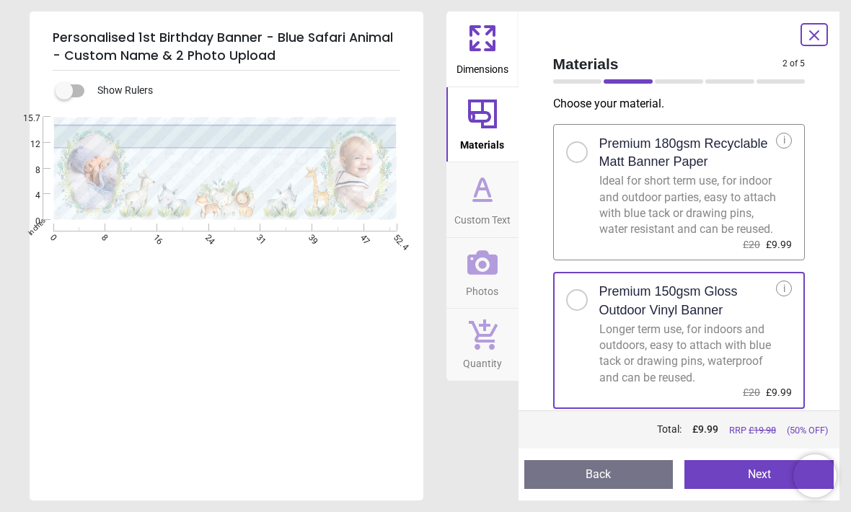
click at [735, 467] on button "Next" at bounding box center [758, 474] width 149 height 29
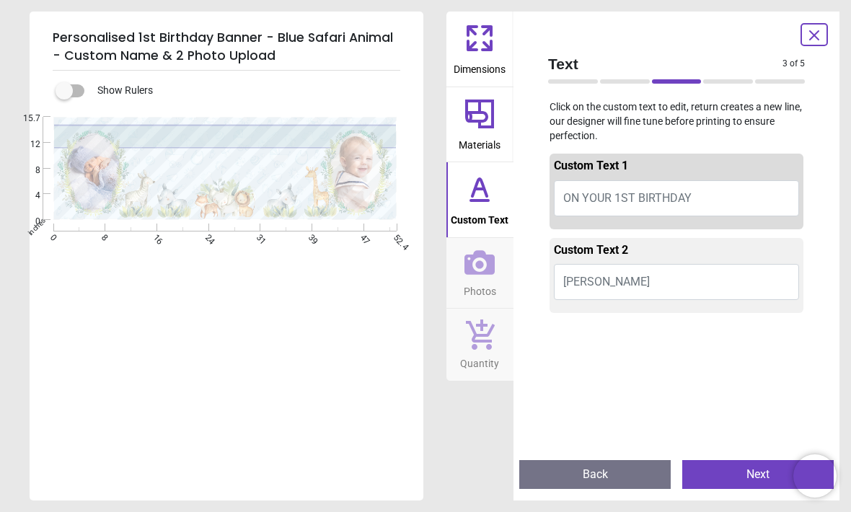
click at [725, 189] on button "ON YOUR 1ST BIRTHDAY" at bounding box center [676, 198] width 245 height 36
type textarea "**********"
click at [666, 280] on button "Johnathon James" at bounding box center [676, 282] width 245 height 36
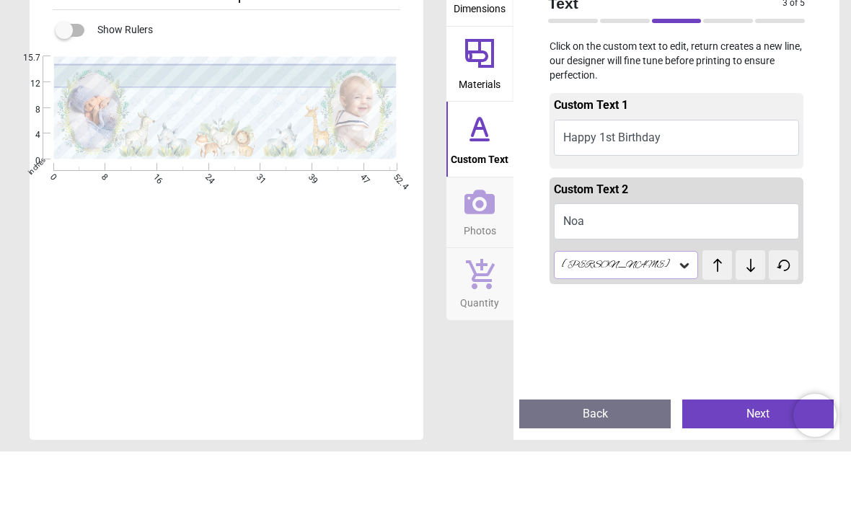
type textarea "*"
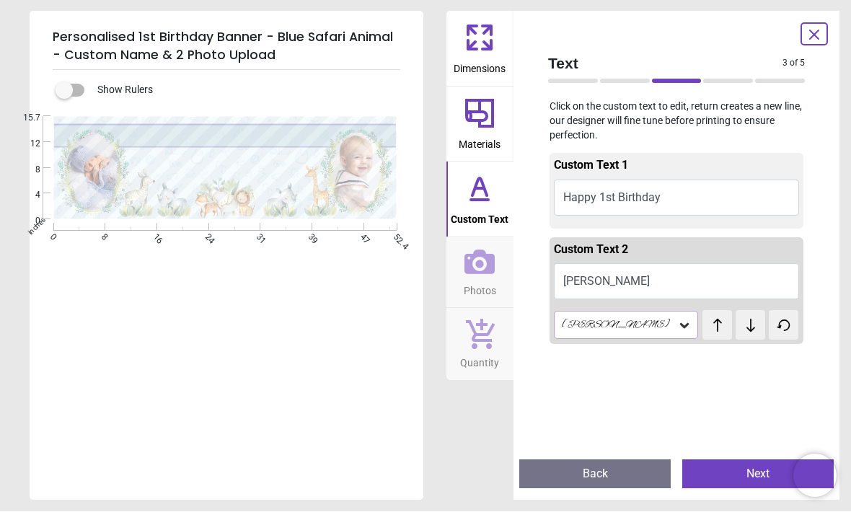
type textarea "****"
click at [757, 324] on icon at bounding box center [751, 326] width 22 height 14
click at [752, 329] on icon at bounding box center [751, 326] width 22 height 14
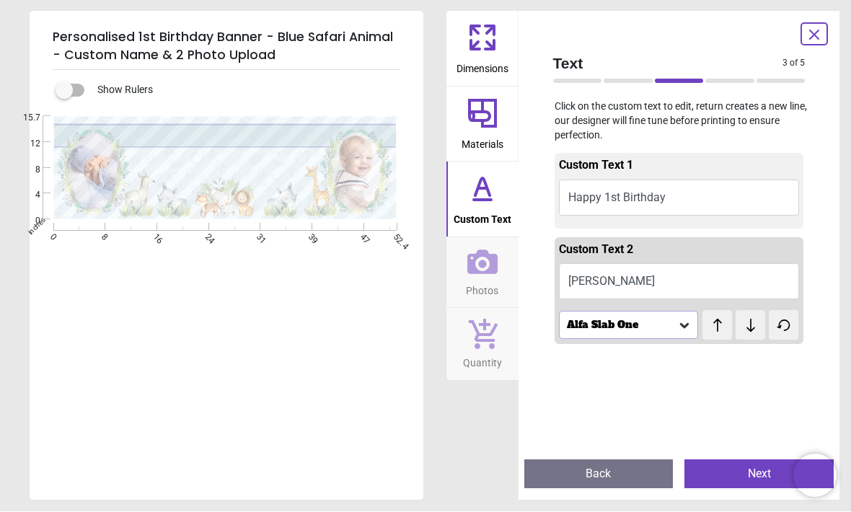
click at [750, 334] on button at bounding box center [750, 326] width 30 height 30
click at [747, 324] on icon at bounding box center [751, 326] width 22 height 14
click at [747, 319] on icon at bounding box center [751, 326] width 22 height 14
click at [748, 319] on icon at bounding box center [751, 326] width 22 height 14
click at [749, 325] on icon at bounding box center [751, 326] width 22 height 14
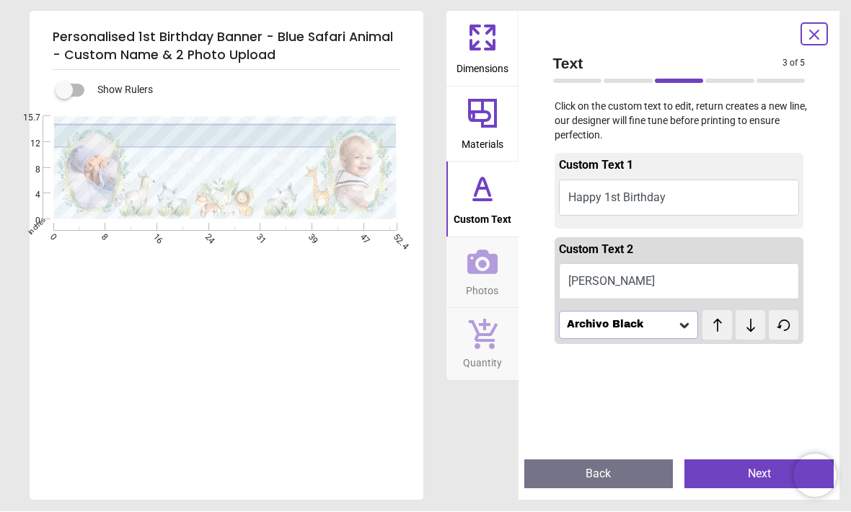
click at [748, 329] on icon at bounding box center [751, 326] width 22 height 14
click at [749, 328] on icon at bounding box center [750, 325] width 9 height 13
click at [748, 325] on icon at bounding box center [750, 325] width 9 height 13
click at [748, 327] on icon at bounding box center [750, 325] width 9 height 13
click at [748, 326] on icon at bounding box center [750, 325] width 9 height 13
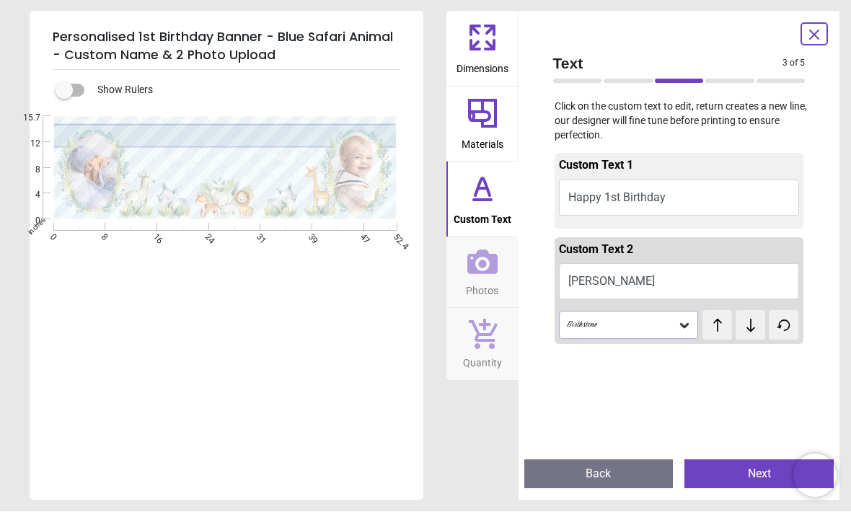
click at [703, 330] on button at bounding box center [717, 326] width 30 height 30
click at [742, 322] on icon at bounding box center [751, 326] width 22 height 14
click at [742, 325] on icon at bounding box center [751, 326] width 22 height 14
click at [744, 327] on icon at bounding box center [751, 326] width 22 height 14
click at [697, 311] on div "Hello Honey" at bounding box center [629, 324] width 140 height 27
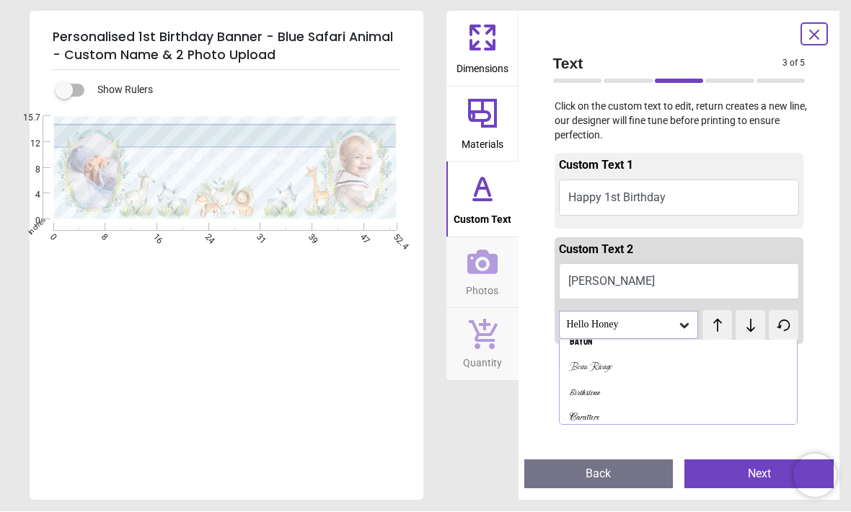
scroll to position [370, 0]
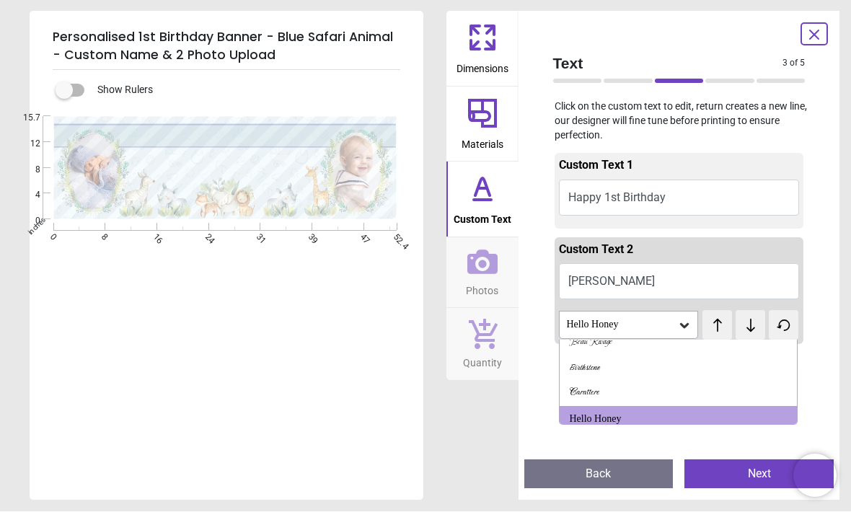
click at [711, 327] on icon at bounding box center [717, 326] width 22 height 14
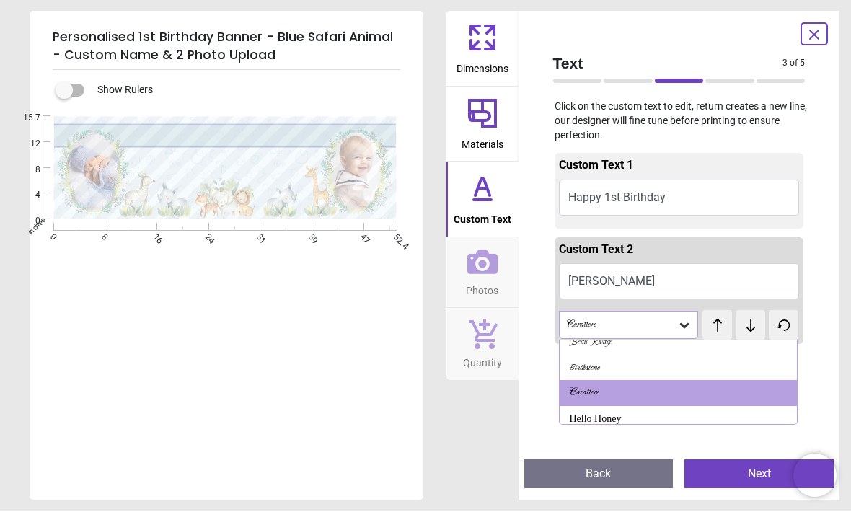
click at [740, 320] on icon at bounding box center [751, 326] width 22 height 14
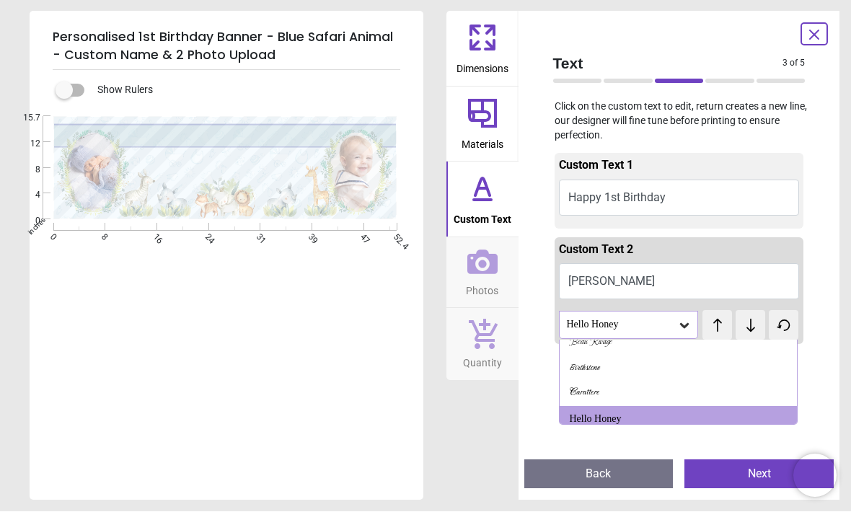
click at [741, 323] on icon at bounding box center [751, 326] width 22 height 14
click at [742, 324] on icon at bounding box center [751, 326] width 22 height 14
click at [743, 322] on icon at bounding box center [751, 326] width 22 height 14
click at [742, 322] on icon at bounding box center [751, 326] width 22 height 14
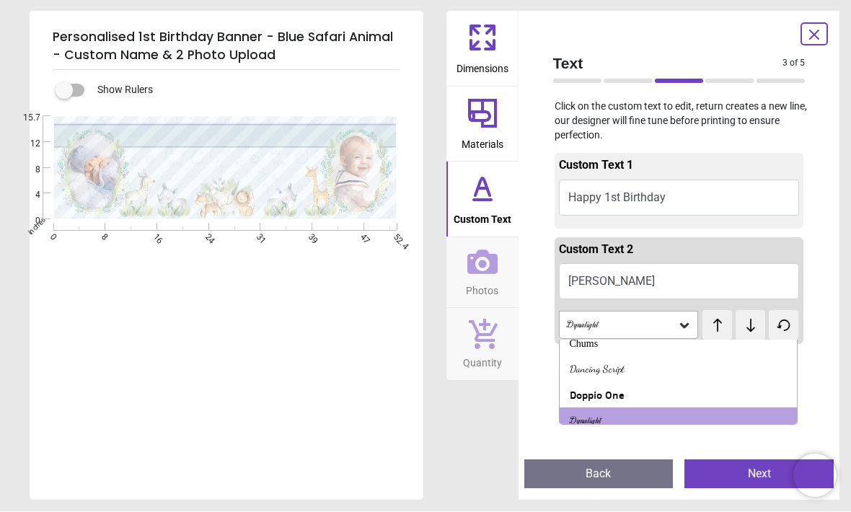
click at [740, 321] on icon at bounding box center [751, 326] width 22 height 14
click at [741, 321] on icon at bounding box center [751, 326] width 22 height 14
click at [738, 324] on button at bounding box center [750, 326] width 30 height 30
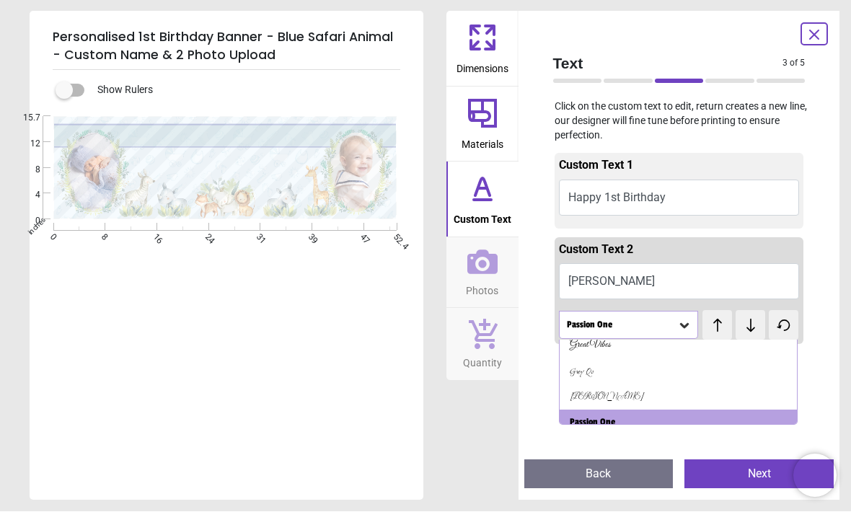
click at [743, 326] on icon at bounding box center [751, 326] width 22 height 14
click at [743, 321] on icon at bounding box center [751, 326] width 22 height 14
click at [741, 321] on icon at bounding box center [751, 326] width 22 height 14
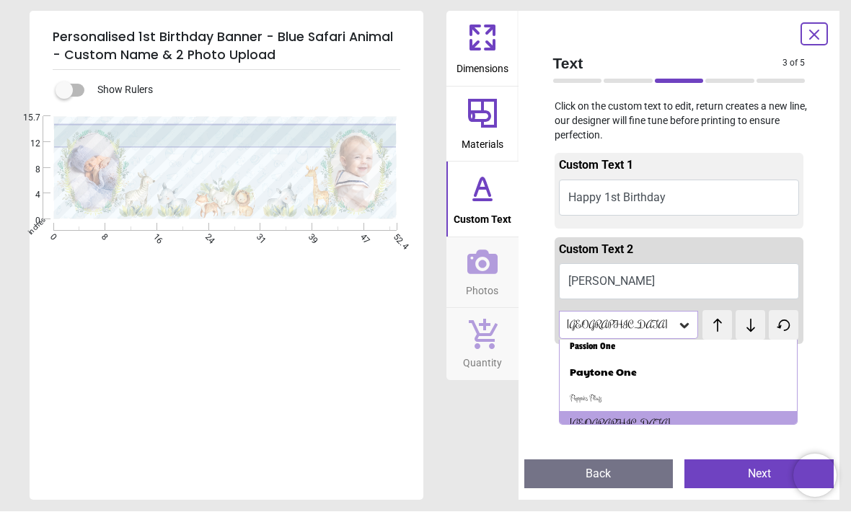
click at [743, 319] on icon at bounding box center [751, 326] width 22 height 14
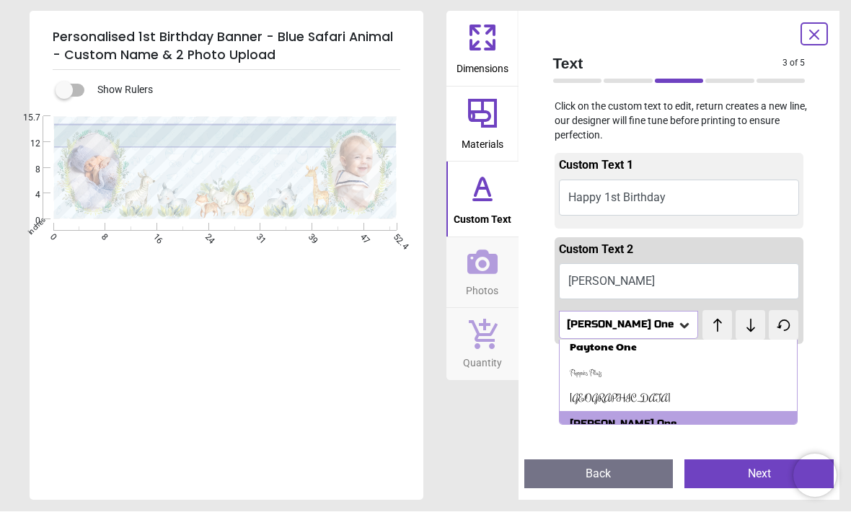
click at [740, 321] on icon at bounding box center [751, 326] width 22 height 14
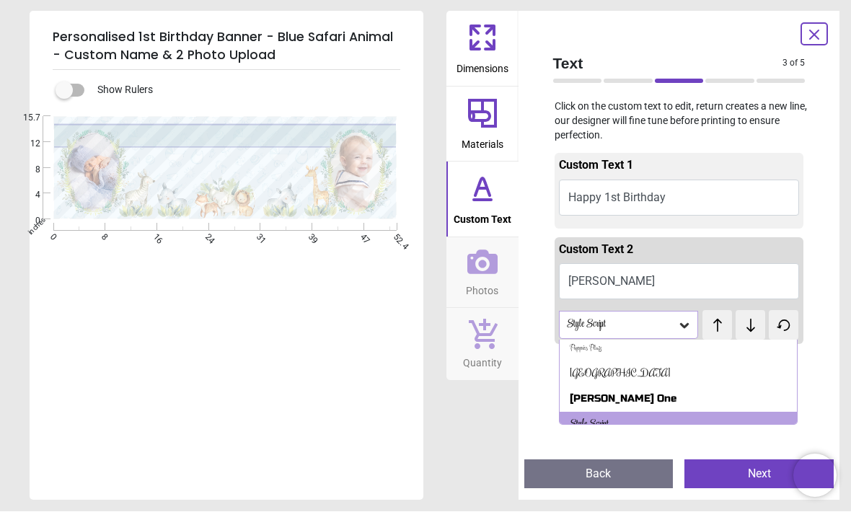
click at [736, 322] on button at bounding box center [750, 326] width 30 height 30
click at [736, 313] on button at bounding box center [750, 326] width 30 height 30
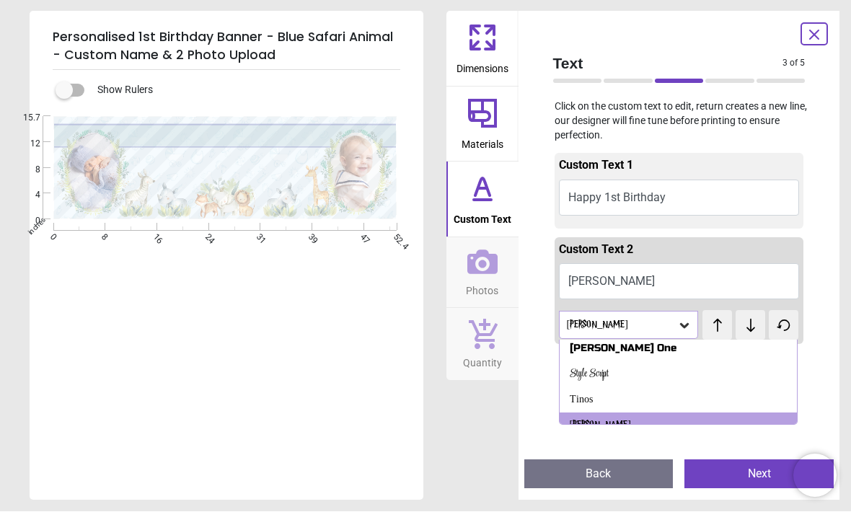
click at [740, 321] on icon at bounding box center [751, 326] width 22 height 14
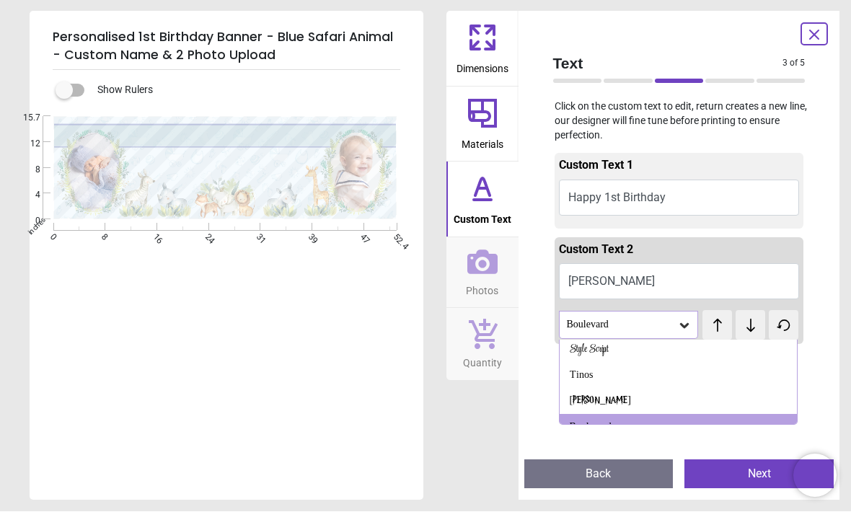
scroll to position [773, 0]
click at [741, 322] on icon at bounding box center [751, 326] width 22 height 14
click at [742, 327] on icon at bounding box center [751, 326] width 22 height 14
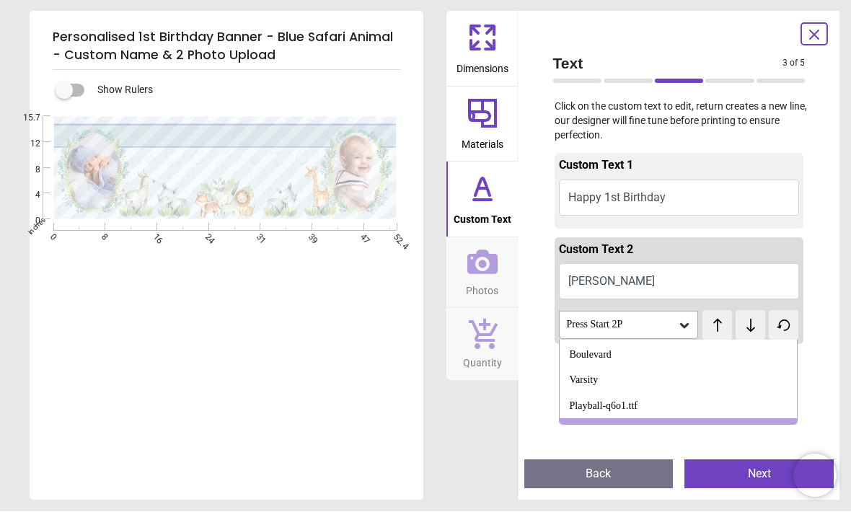
scroll to position [849, 0]
click at [711, 317] on span "test" at bounding box center [709, 317] width 14 height 11
click at [714, 324] on icon at bounding box center [717, 326] width 22 height 14
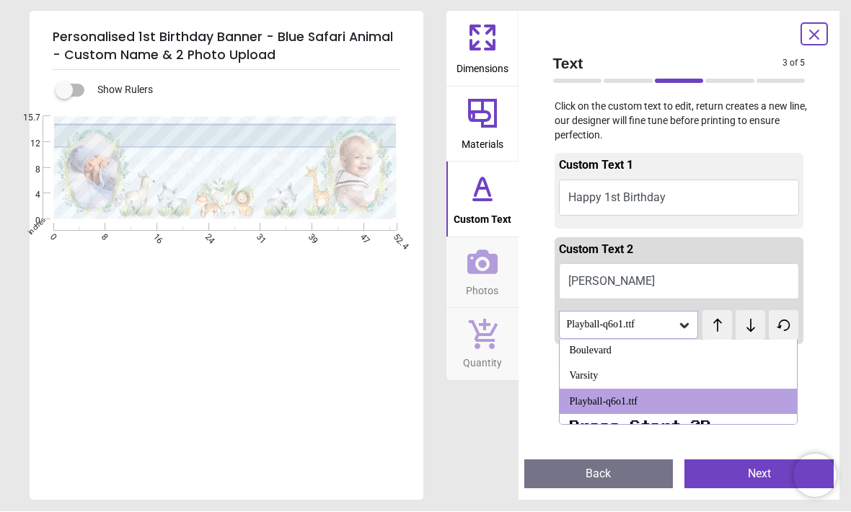
click at [743, 327] on icon at bounding box center [751, 326] width 22 height 14
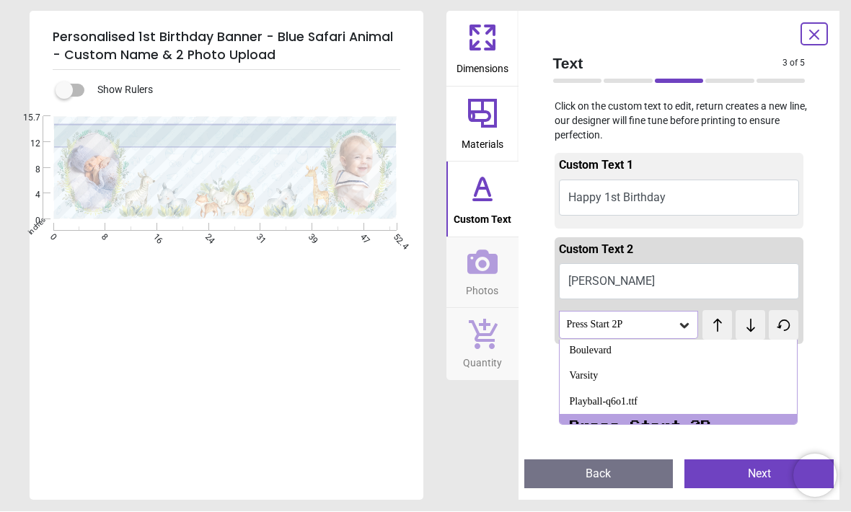
click at [743, 327] on icon at bounding box center [751, 326] width 22 height 14
click at [740, 329] on icon at bounding box center [751, 326] width 22 height 14
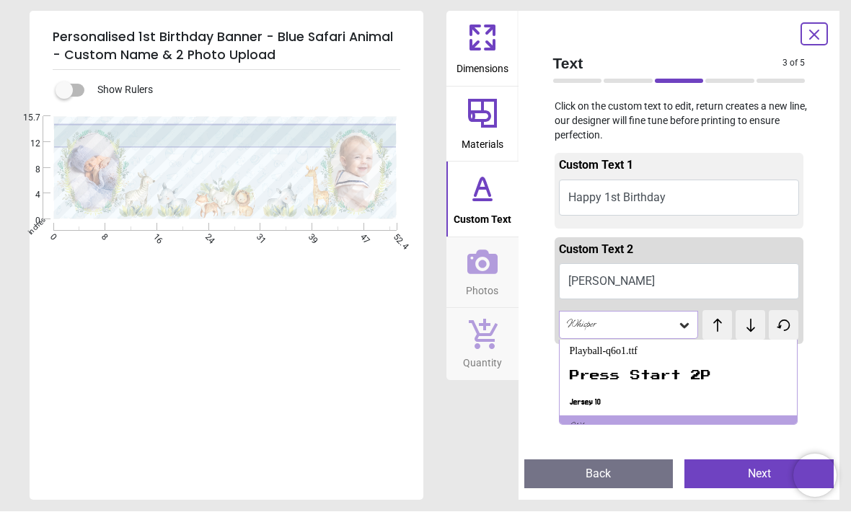
click at [740, 320] on icon at bounding box center [751, 326] width 22 height 14
click at [737, 321] on button at bounding box center [750, 326] width 30 height 30
click at [730, 321] on div "test test" at bounding box center [718, 319] width 33 height 17
click at [742, 327] on icon at bounding box center [751, 326] width 22 height 14
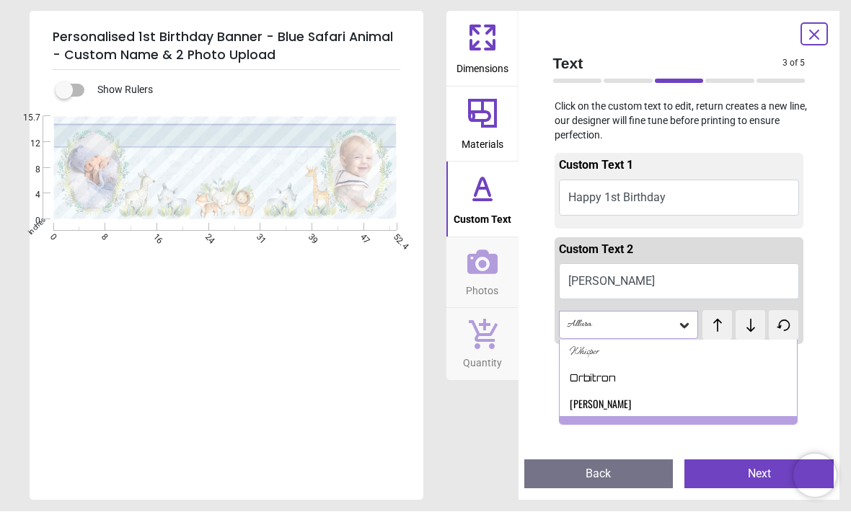
click at [744, 326] on icon at bounding box center [751, 326] width 22 height 14
click at [713, 324] on icon at bounding box center [717, 326] width 22 height 14
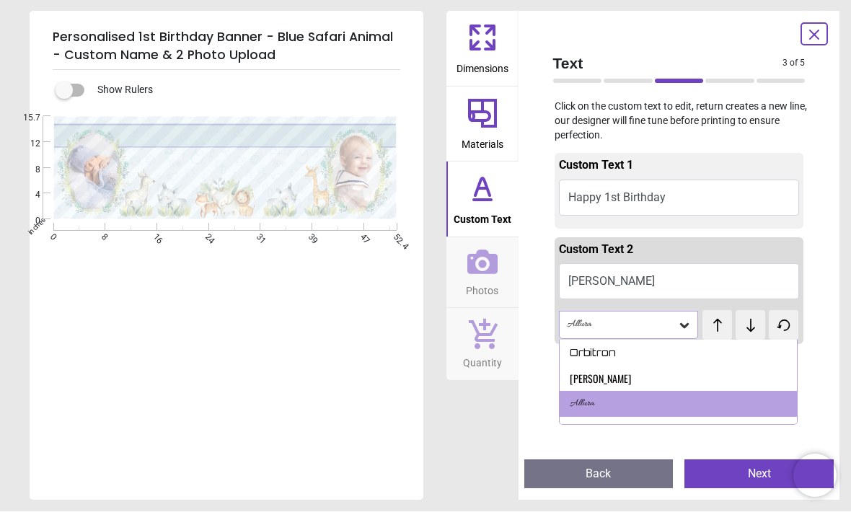
click at [742, 332] on button at bounding box center [750, 326] width 30 height 30
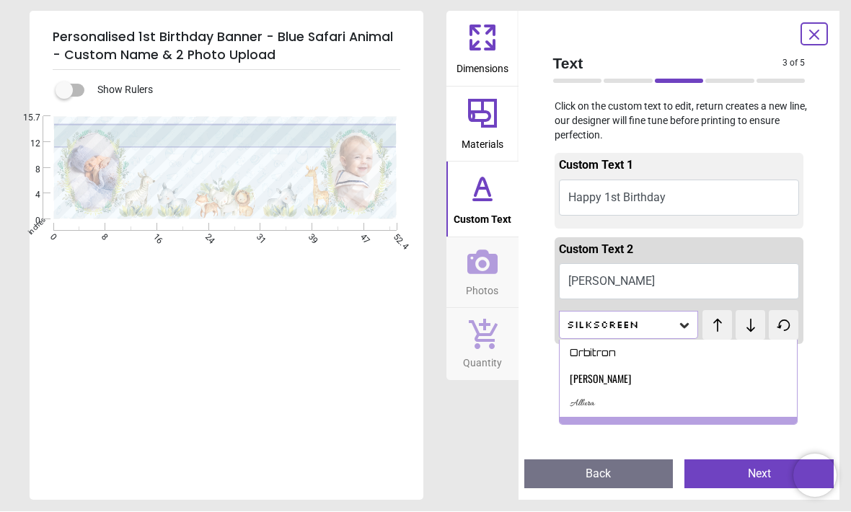
click at [745, 329] on icon at bounding box center [751, 326] width 22 height 14
click at [741, 329] on icon at bounding box center [751, 326] width 22 height 14
click at [741, 330] on button at bounding box center [750, 326] width 30 height 30
click at [741, 329] on icon at bounding box center [751, 326] width 22 height 14
click at [740, 332] on button at bounding box center [750, 326] width 30 height 30
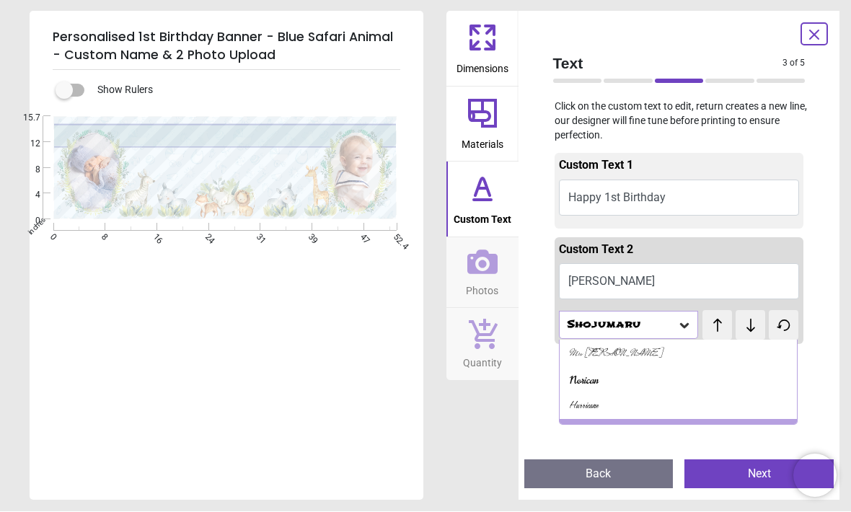
click at [738, 335] on button at bounding box center [750, 326] width 30 height 30
click at [740, 334] on button at bounding box center [750, 326] width 30 height 30
click at [741, 331] on button at bounding box center [750, 326] width 30 height 30
click at [740, 333] on button at bounding box center [750, 326] width 30 height 30
click at [738, 337] on button at bounding box center [750, 326] width 30 height 30
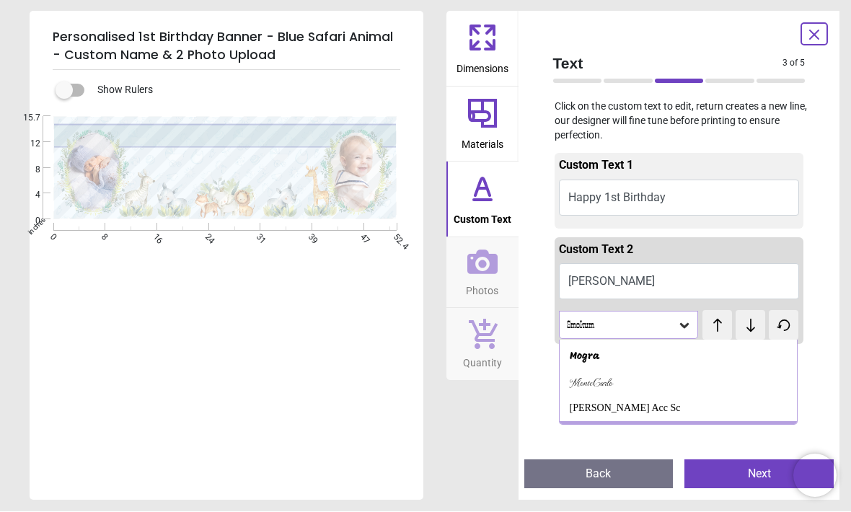
click at [737, 336] on button at bounding box center [750, 326] width 30 height 30
click at [737, 335] on button at bounding box center [750, 326] width 30 height 30
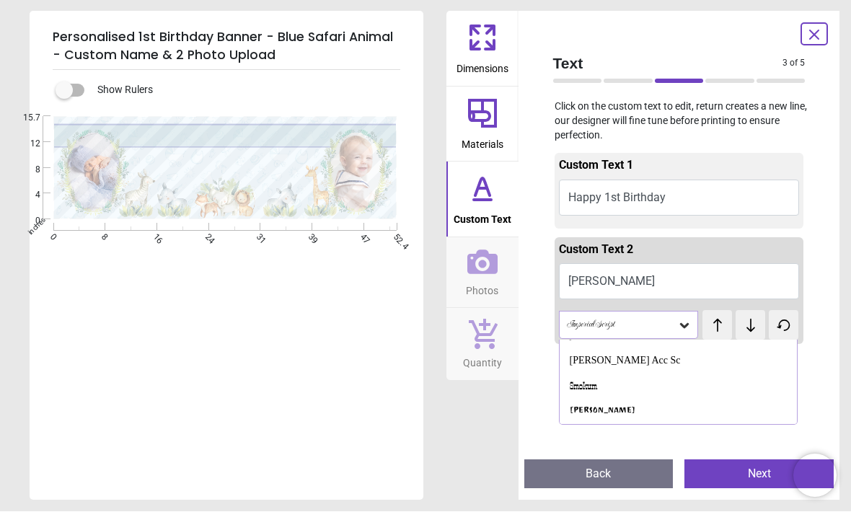
scroll to position [1303, 0]
click at [736, 345] on div "Bruno Acc Sc" at bounding box center [678, 358] width 238 height 26
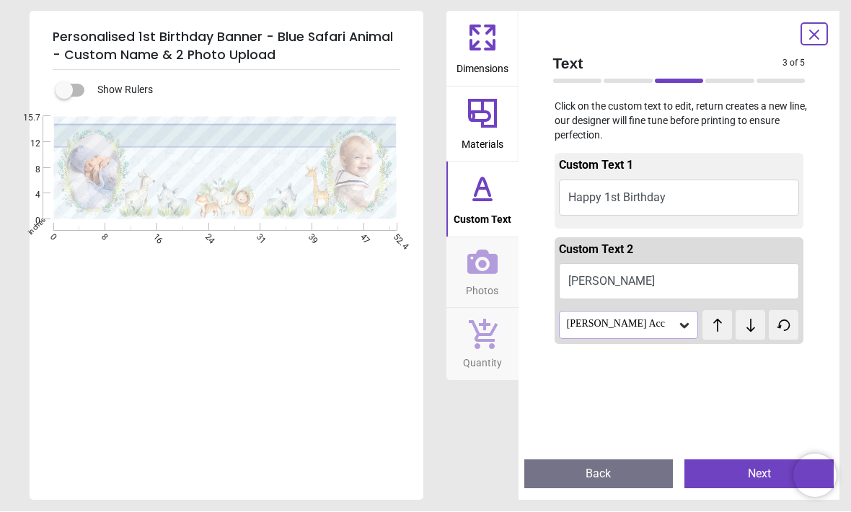
click at [738, 333] on button at bounding box center [750, 326] width 30 height 30
click at [738, 335] on button at bounding box center [750, 326] width 30 height 30
click at [730, 332] on button at bounding box center [717, 326] width 30 height 30
click at [738, 335] on button at bounding box center [750, 326] width 30 height 30
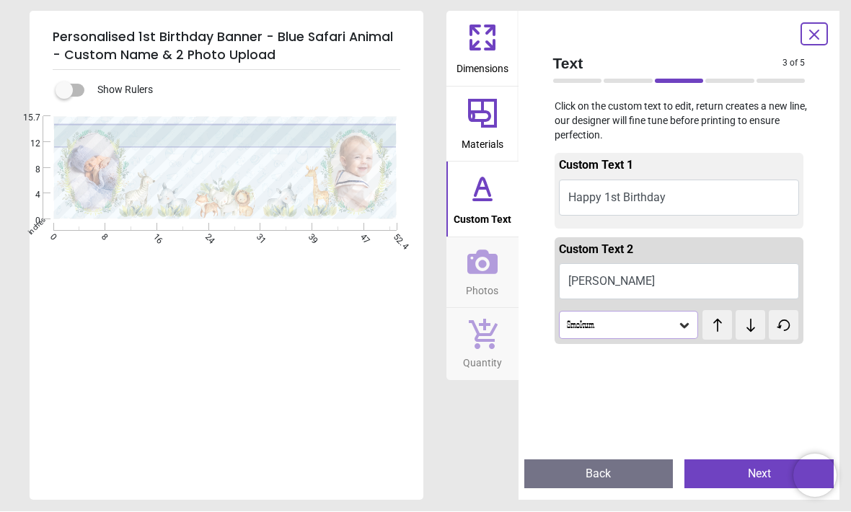
click at [738, 335] on button at bounding box center [750, 326] width 30 height 30
click at [737, 337] on button at bounding box center [750, 326] width 30 height 30
click at [740, 332] on button at bounding box center [750, 326] width 30 height 30
click at [738, 333] on button at bounding box center [750, 326] width 30 height 30
click at [729, 330] on button at bounding box center [717, 326] width 30 height 30
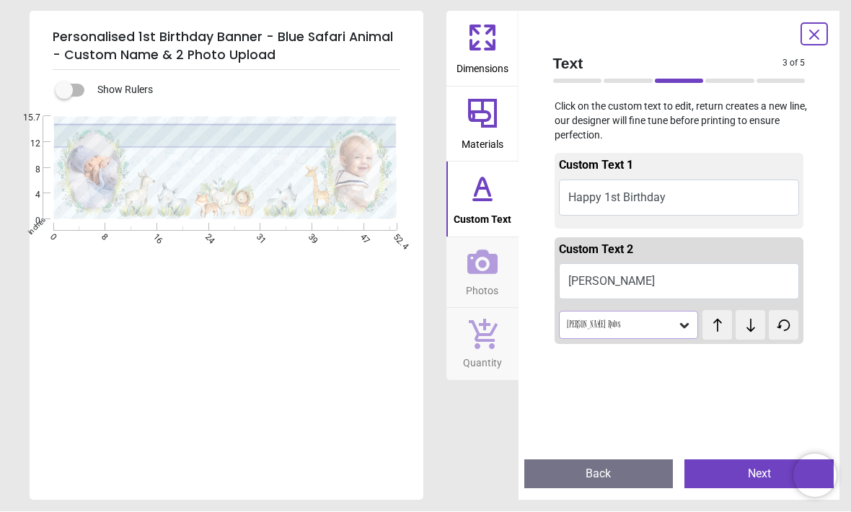
click at [738, 336] on button at bounding box center [750, 326] width 30 height 30
click at [738, 334] on button at bounding box center [750, 326] width 30 height 30
click at [738, 335] on button at bounding box center [750, 326] width 30 height 30
click at [742, 329] on icon at bounding box center [751, 326] width 22 height 14
click at [741, 327] on icon at bounding box center [751, 326] width 22 height 14
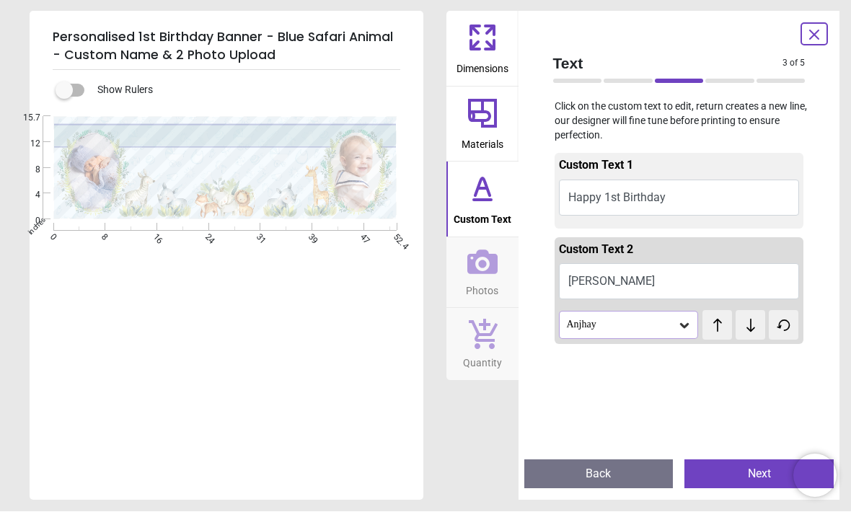
click at [741, 332] on button at bounding box center [750, 326] width 30 height 30
click at [742, 333] on button at bounding box center [750, 326] width 30 height 30
click at [743, 330] on button at bounding box center [750, 326] width 30 height 30
click at [742, 330] on button at bounding box center [750, 326] width 30 height 30
click at [741, 334] on button at bounding box center [750, 326] width 30 height 30
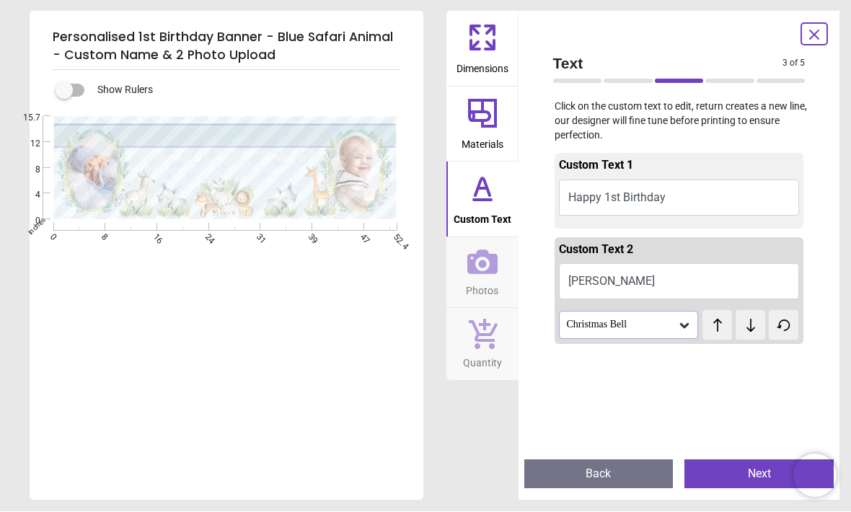
click at [742, 334] on button at bounding box center [750, 326] width 30 height 30
click at [742, 330] on button at bounding box center [750, 326] width 30 height 30
click at [742, 331] on button at bounding box center [750, 326] width 30 height 30
click at [741, 333] on button at bounding box center [750, 326] width 30 height 30
click at [739, 336] on button at bounding box center [750, 326] width 30 height 30
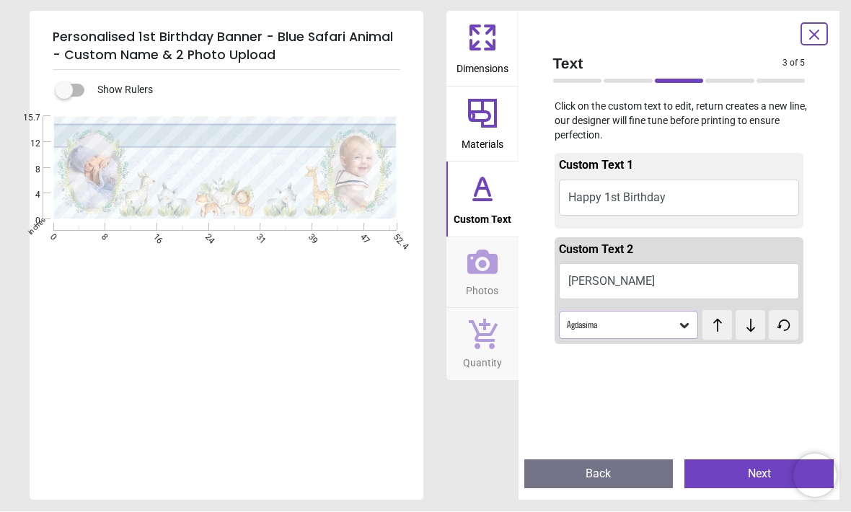
click at [741, 334] on button at bounding box center [750, 326] width 30 height 30
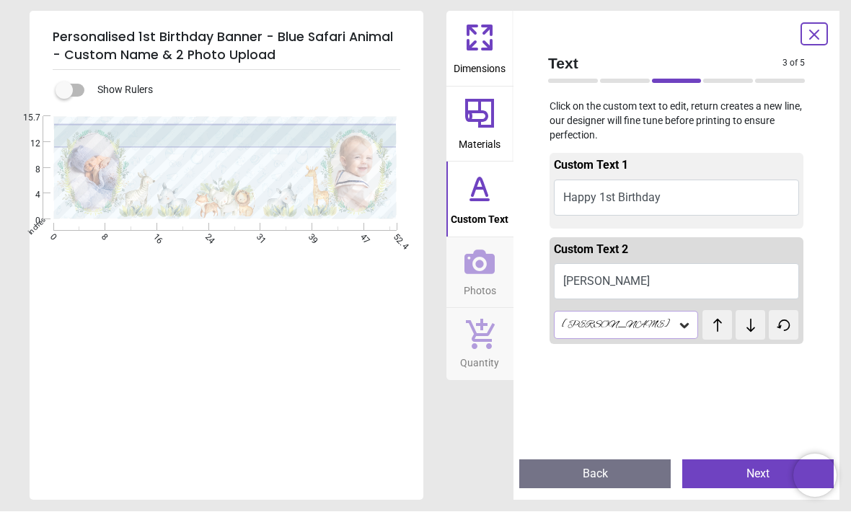
click at [741, 332] on button at bounding box center [750, 326] width 30 height 30
click at [742, 332] on button at bounding box center [750, 326] width 30 height 30
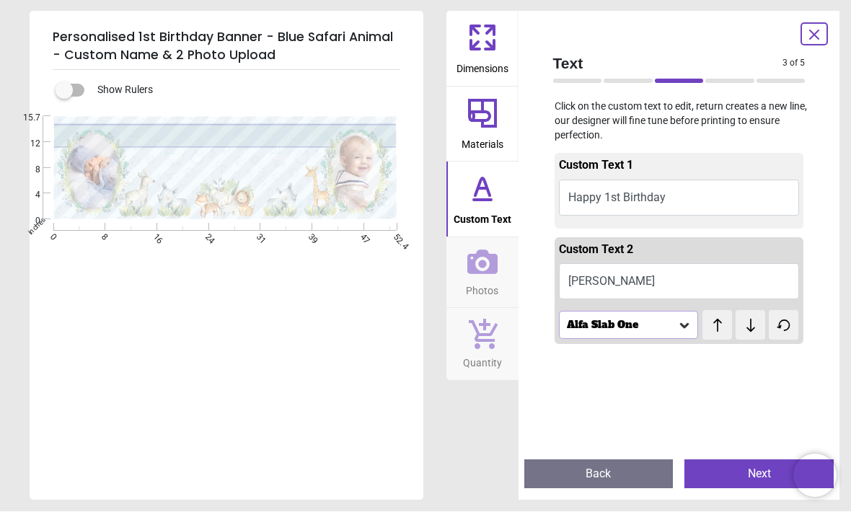
click at [742, 333] on button at bounding box center [750, 326] width 30 height 30
click at [740, 337] on button at bounding box center [750, 326] width 30 height 30
click at [741, 337] on button at bounding box center [750, 326] width 30 height 30
click at [741, 334] on button at bounding box center [750, 326] width 30 height 30
click at [741, 333] on button at bounding box center [750, 326] width 30 height 30
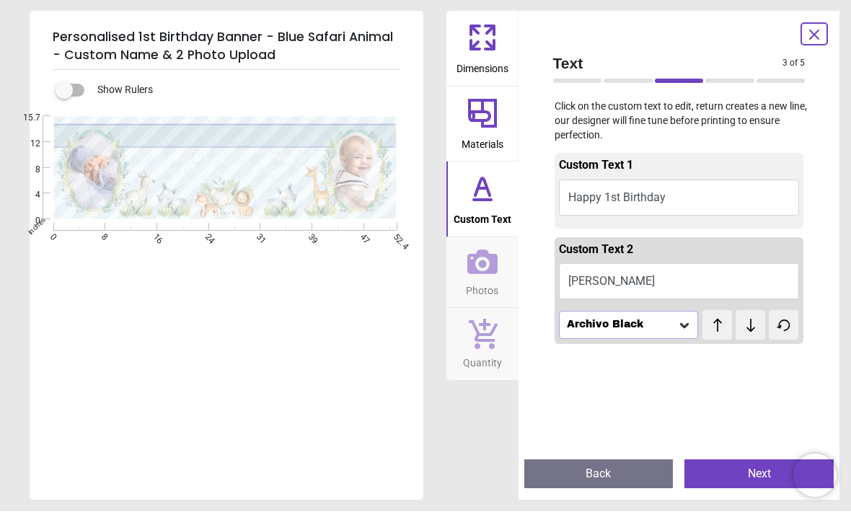
click at [741, 332] on button at bounding box center [750, 326] width 30 height 30
click at [740, 333] on button at bounding box center [750, 326] width 30 height 30
click at [730, 332] on button at bounding box center [717, 326] width 30 height 30
click at [730, 333] on button at bounding box center [717, 326] width 30 height 30
click at [740, 337] on button at bounding box center [750, 326] width 30 height 30
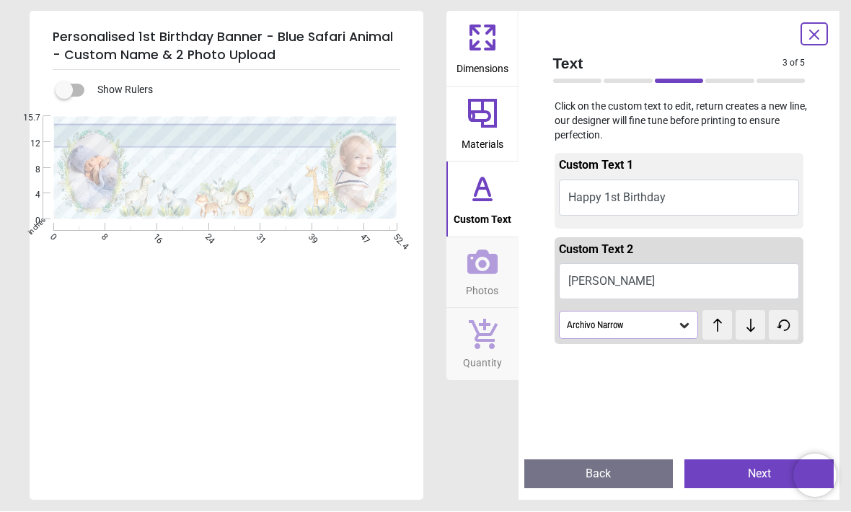
click at [741, 334] on button at bounding box center [750, 326] width 30 height 30
click at [741, 333] on button at bounding box center [750, 326] width 30 height 30
click at [741, 332] on button at bounding box center [750, 326] width 30 height 30
click at [706, 319] on span "test" at bounding box center [706, 319] width 9 height 12
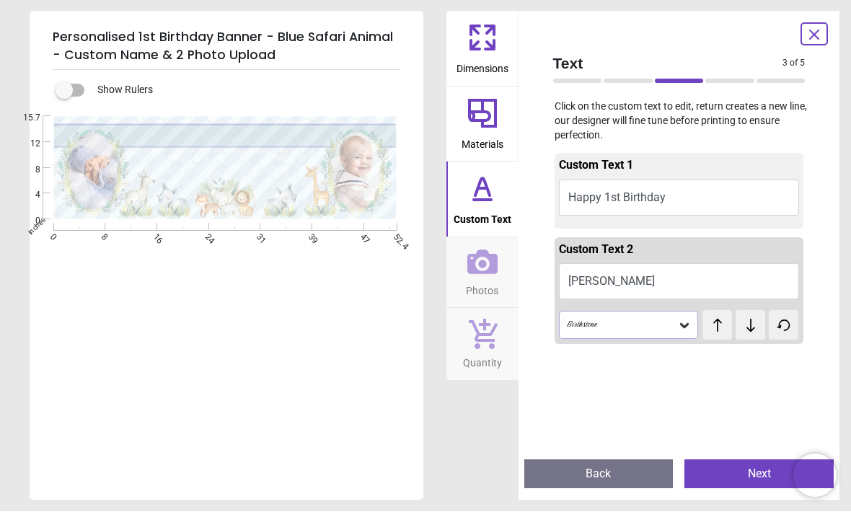
click at [717, 324] on icon at bounding box center [717, 325] width 9 height 13
click at [742, 473] on button "Next" at bounding box center [758, 474] width 149 height 29
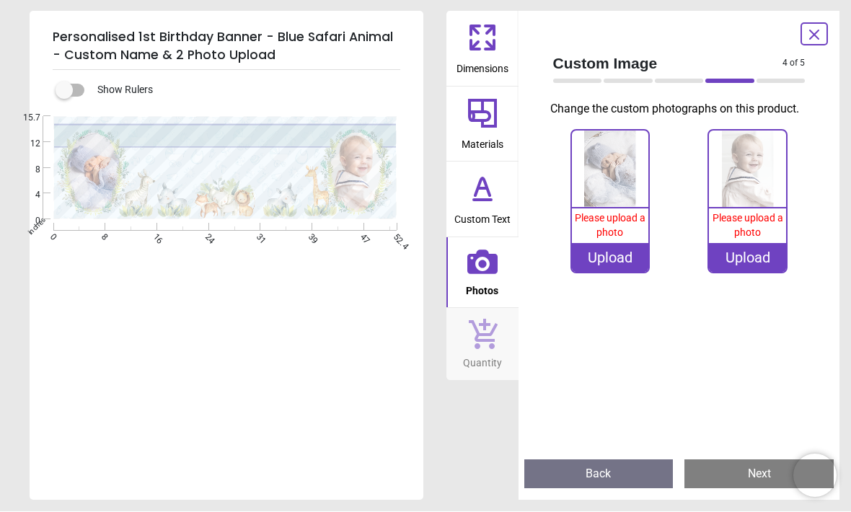
click at [616, 234] on span "Please upload a photo" at bounding box center [610, 226] width 71 height 26
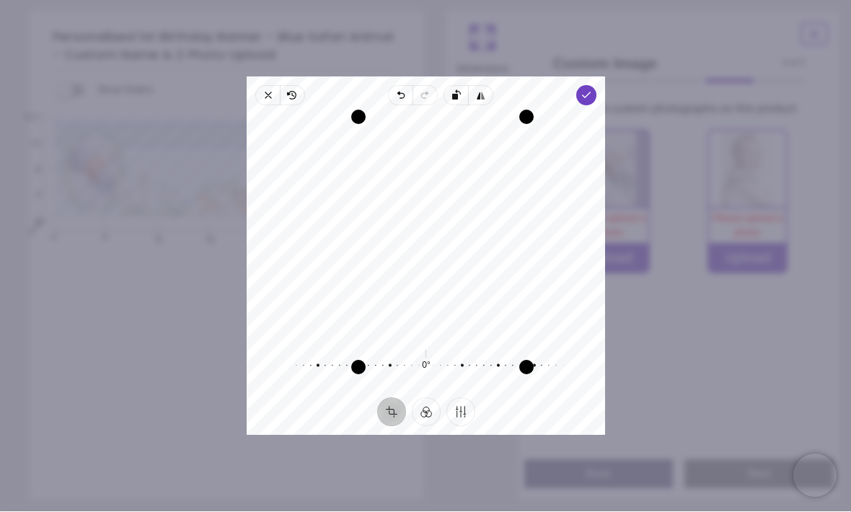
click at [455, 278] on div "Recenter" at bounding box center [425, 225] width 335 height 217
click at [596, 86] on span "Done" at bounding box center [586, 96] width 20 height 20
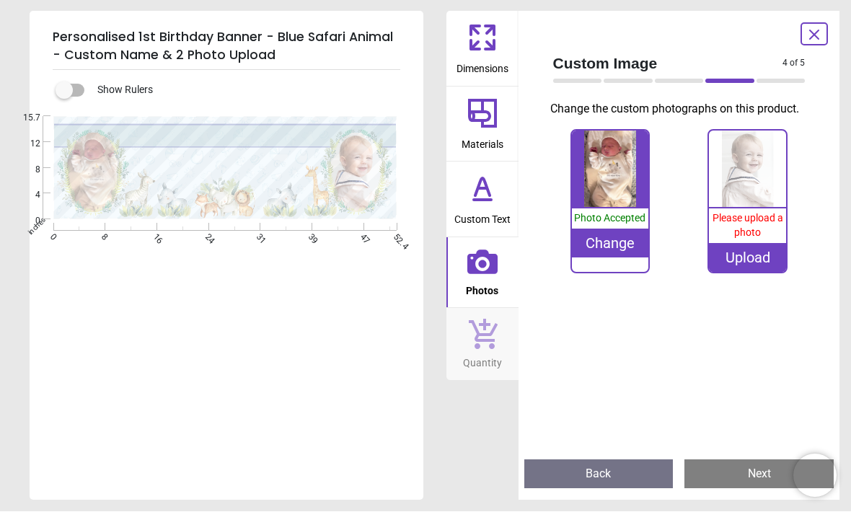
click at [750, 239] on span "Please upload a photo" at bounding box center [747, 226] width 71 height 26
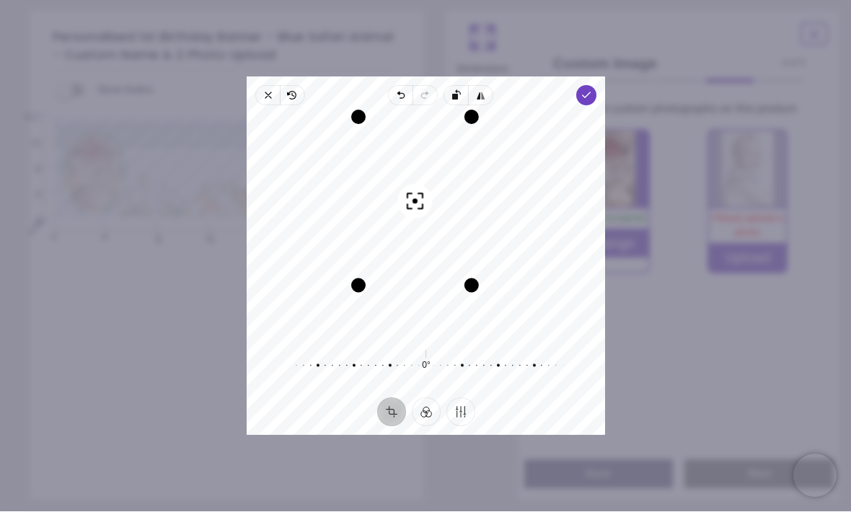
click at [595, 86] on span "Done" at bounding box center [586, 96] width 20 height 20
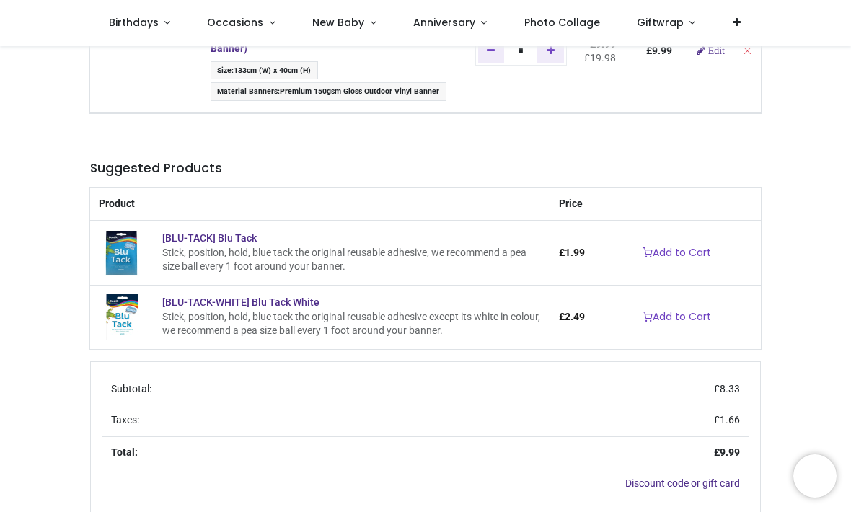
scroll to position [257, 0]
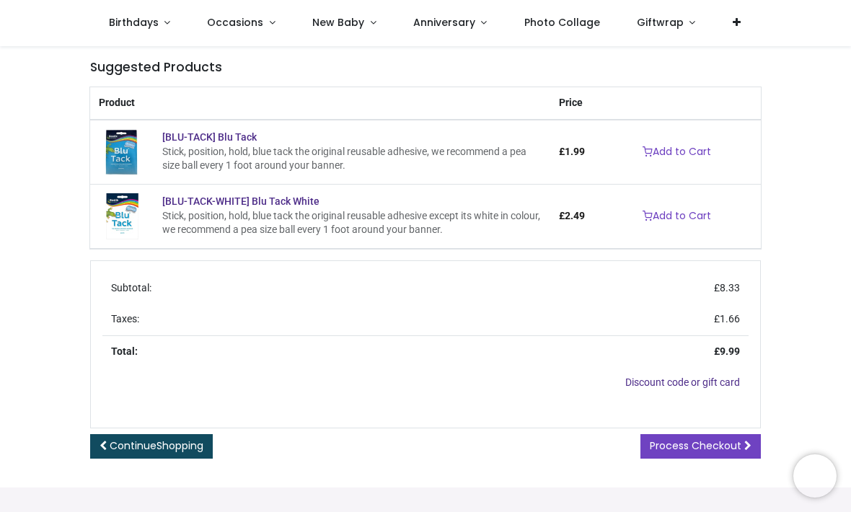
click at [699, 448] on span "Process Checkout" at bounding box center [695, 445] width 92 height 14
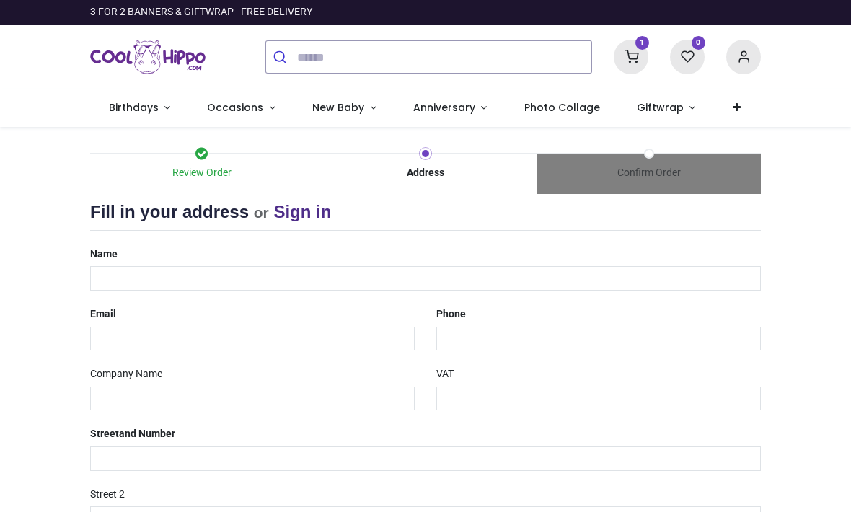
select select "***"
click at [137, 272] on input "text" at bounding box center [425, 278] width 670 height 25
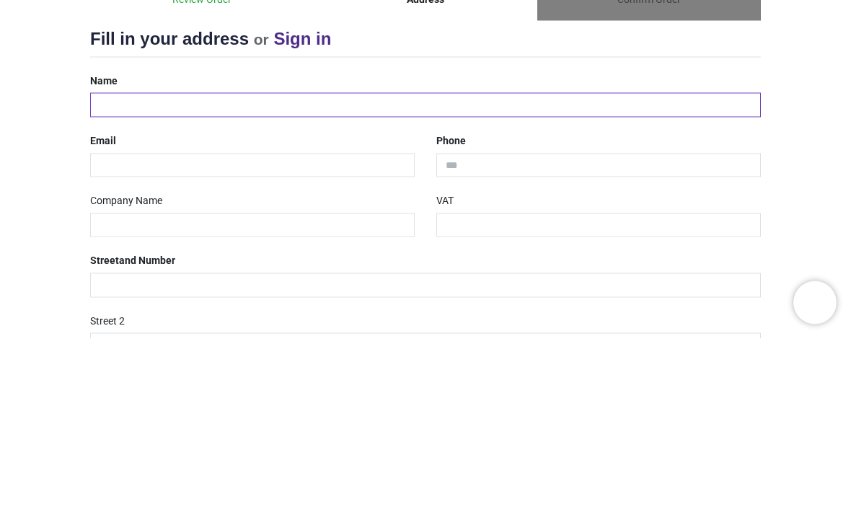
type input "****"
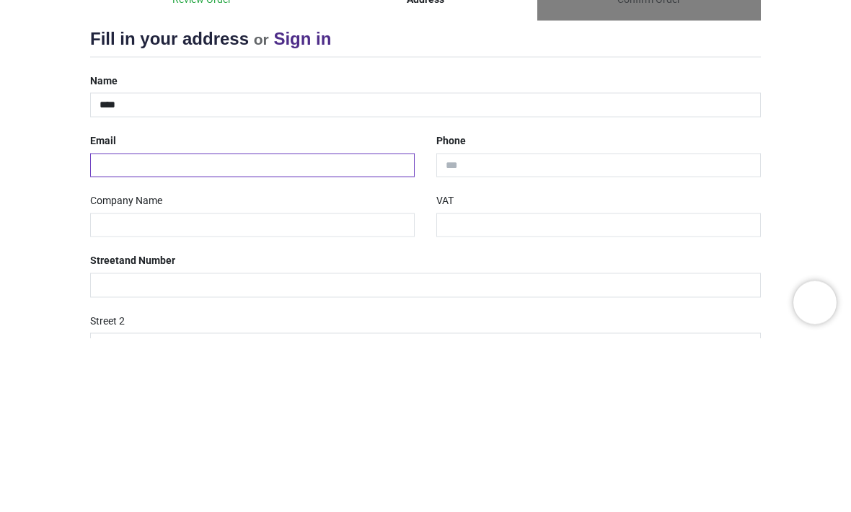
type input "**********"
click at [433, 302] on div "**********" at bounding box center [598, 326] width 346 height 48
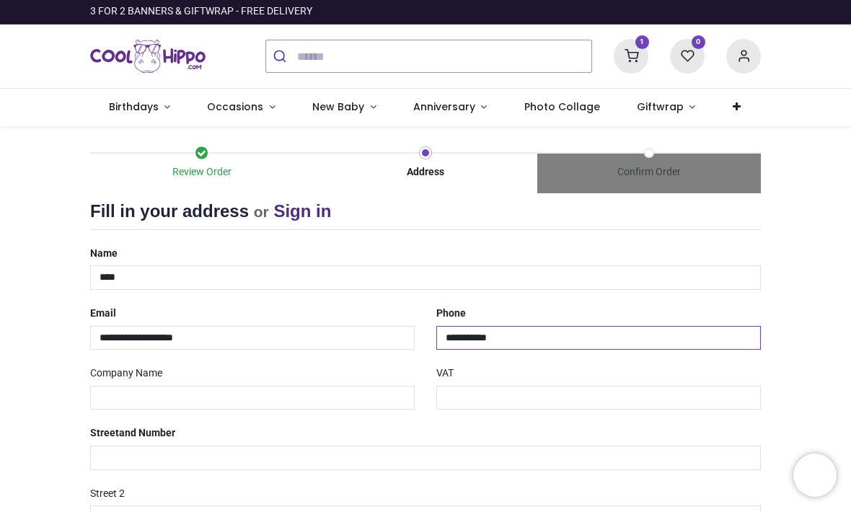
click at [448, 329] on input "**********" at bounding box center [598, 339] width 324 height 25
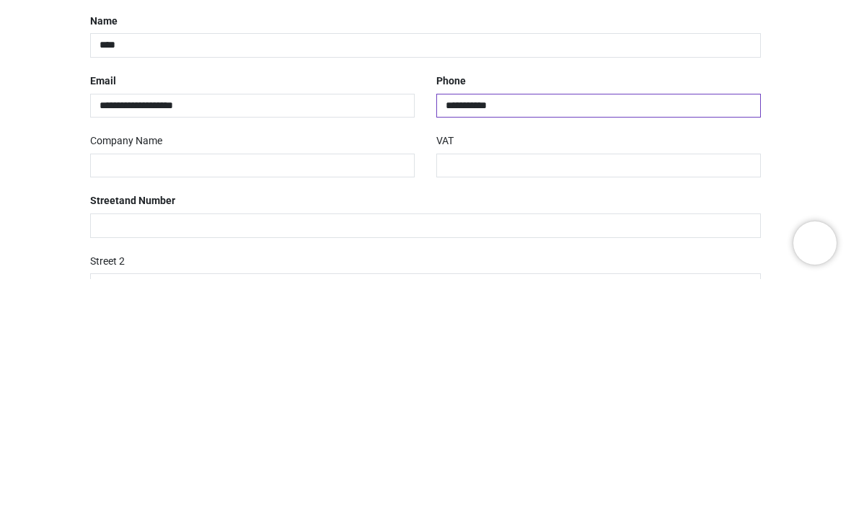
click at [453, 327] on input "**********" at bounding box center [598, 339] width 324 height 25
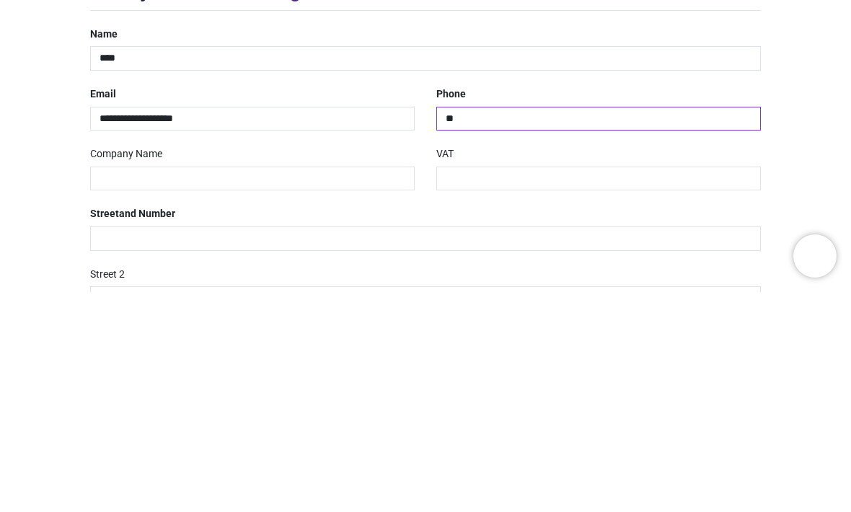
type input "*"
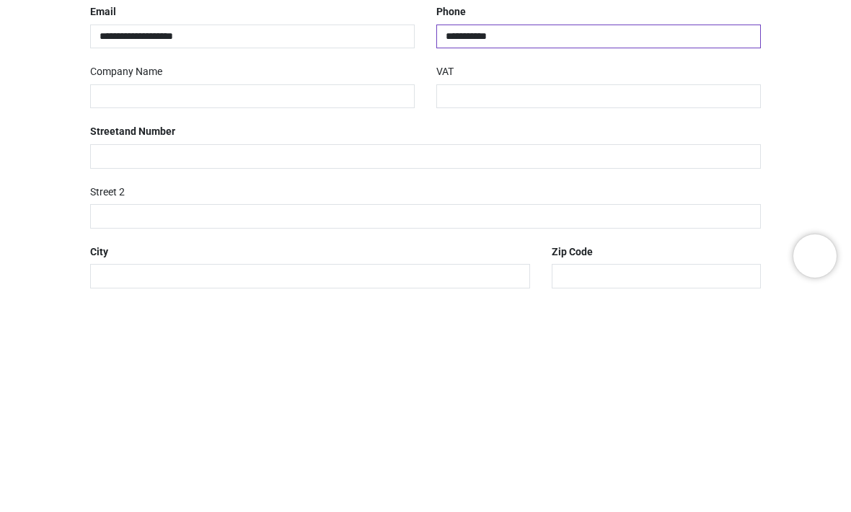
scroll to position [98, 0]
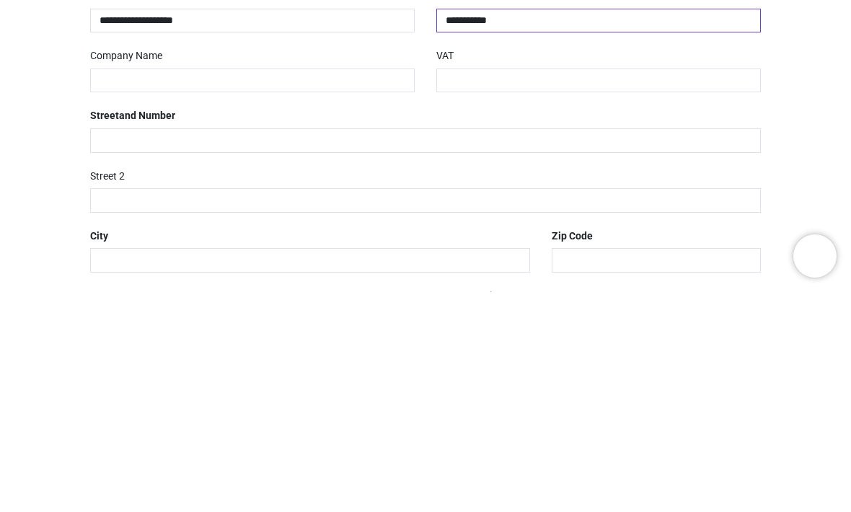
type input "**********"
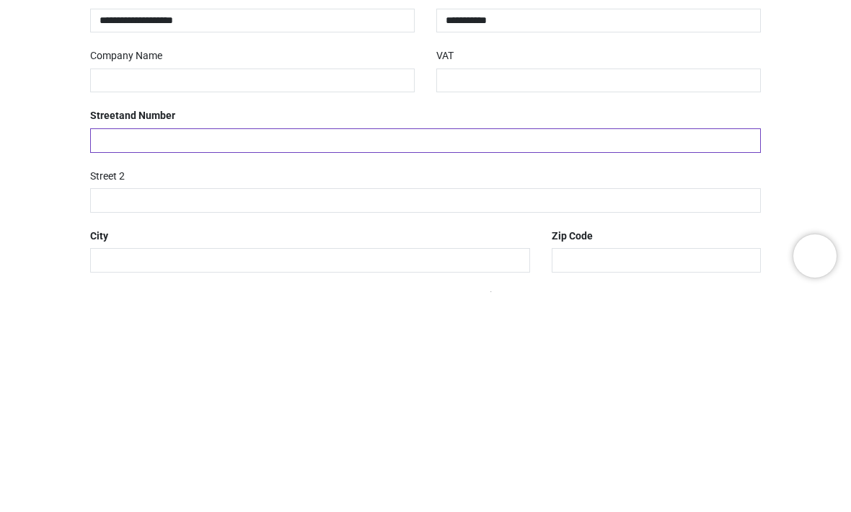
click at [391, 348] on input "text" at bounding box center [425, 360] width 670 height 25
type input "**********"
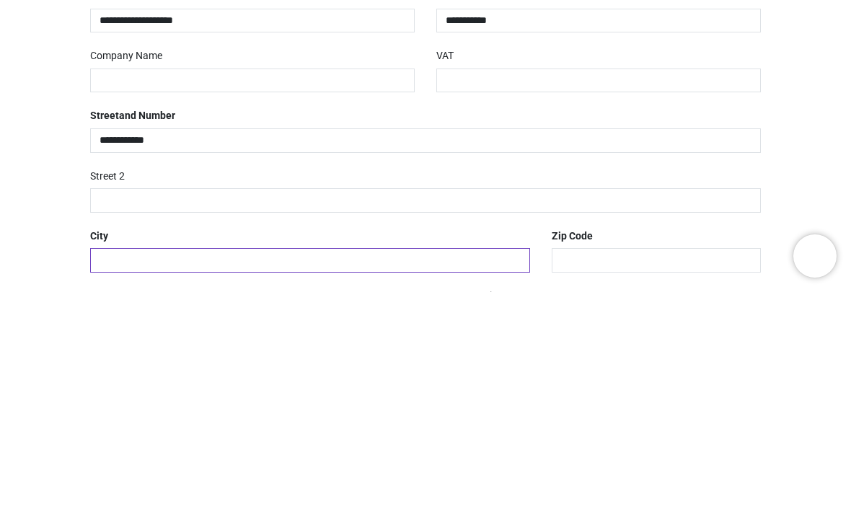
type input "*******"
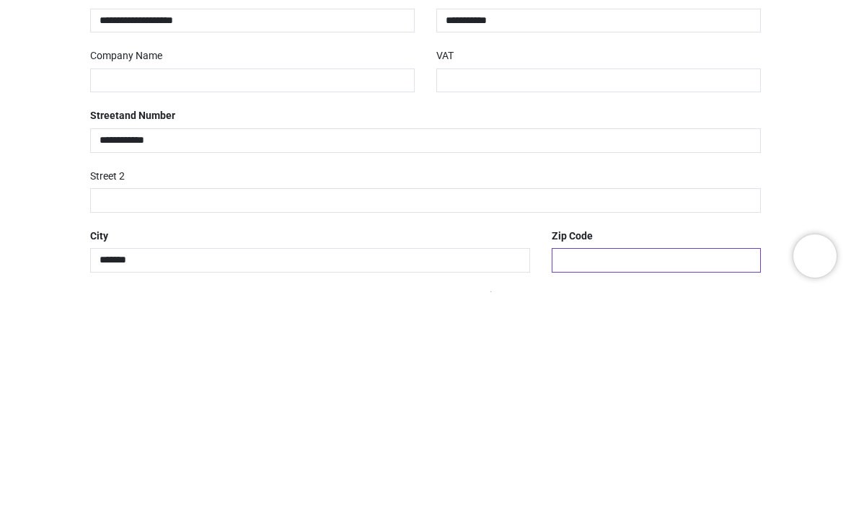
type input "*******"
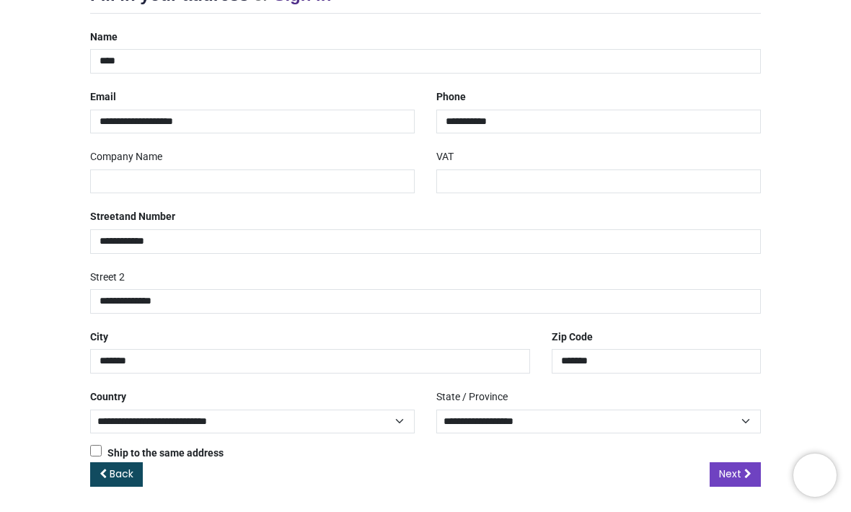
scroll to position [216, 0]
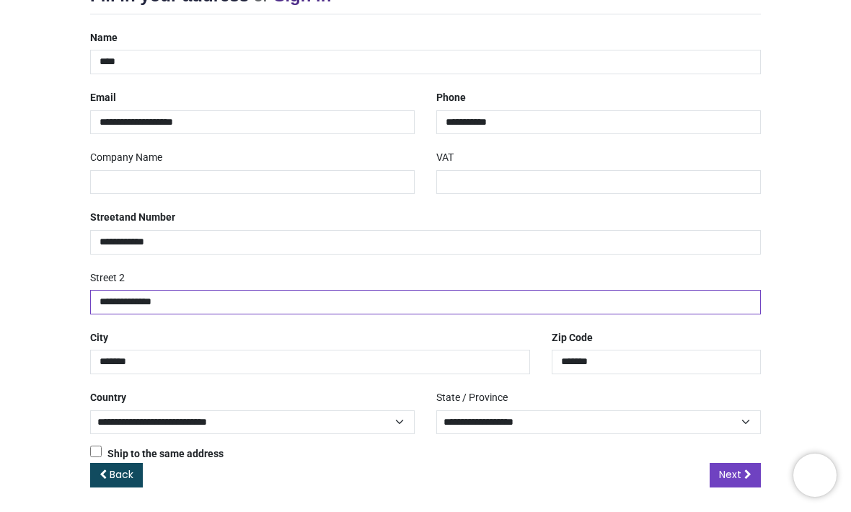
type input "**********"
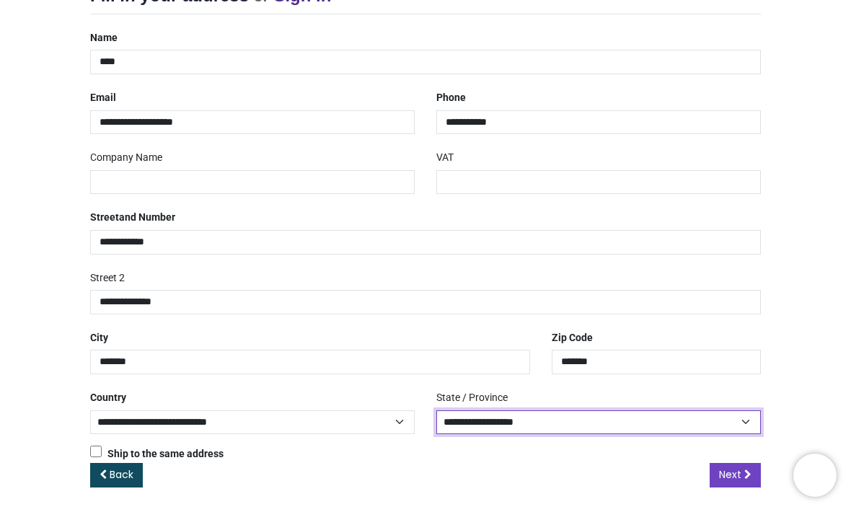
click at [657, 429] on select "**********" at bounding box center [598, 423] width 324 height 25
select select "***"
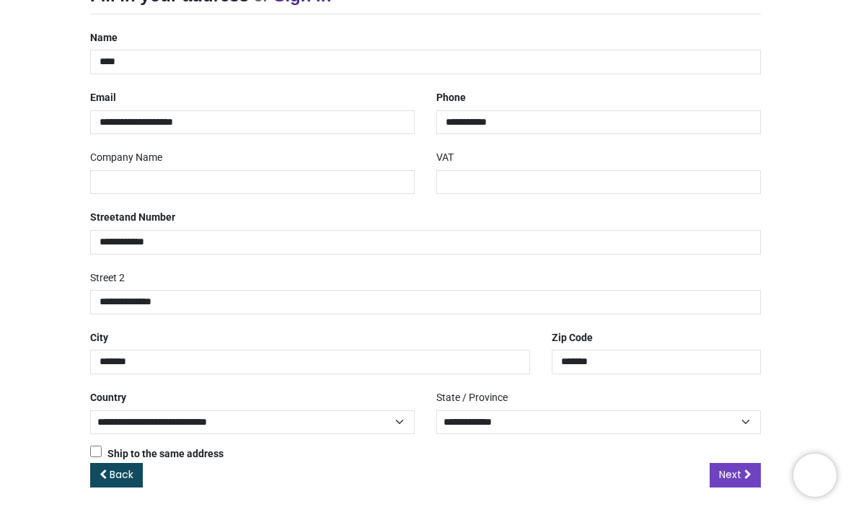
click at [735, 472] on span "Next" at bounding box center [730, 475] width 22 height 14
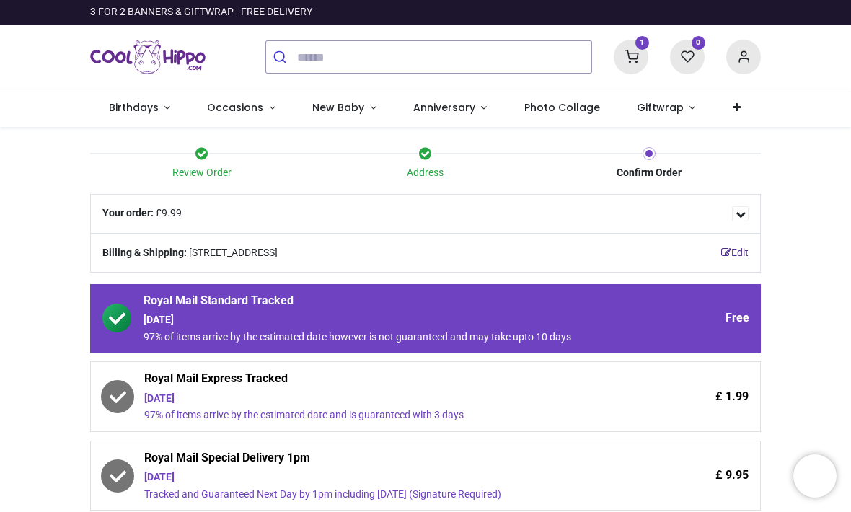
click at [122, 386] on icon at bounding box center [117, 396] width 29 height 29
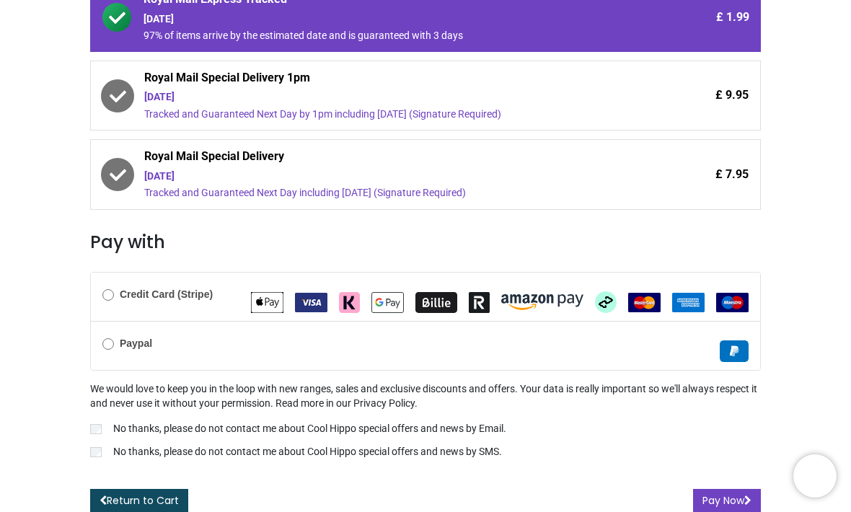
scroll to position [378, 0]
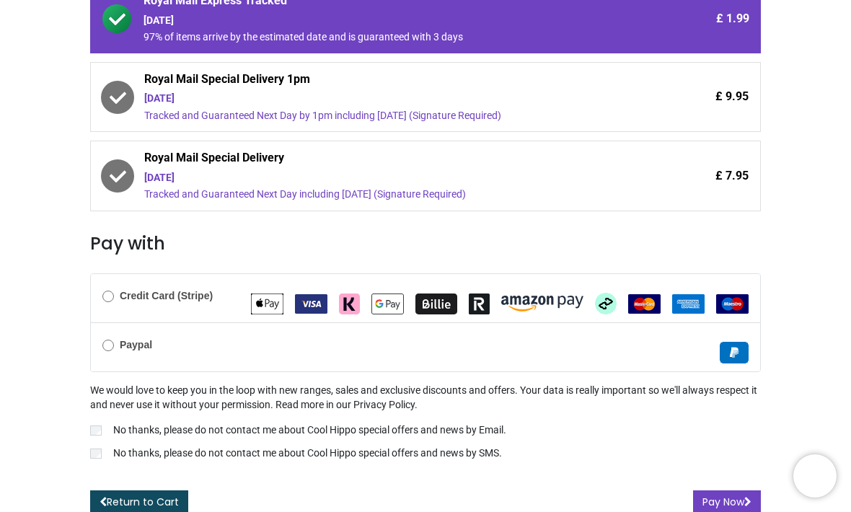
click at [719, 490] on button "Pay Now" at bounding box center [727, 502] width 68 height 25
